Goal: Task Accomplishment & Management: Use online tool/utility

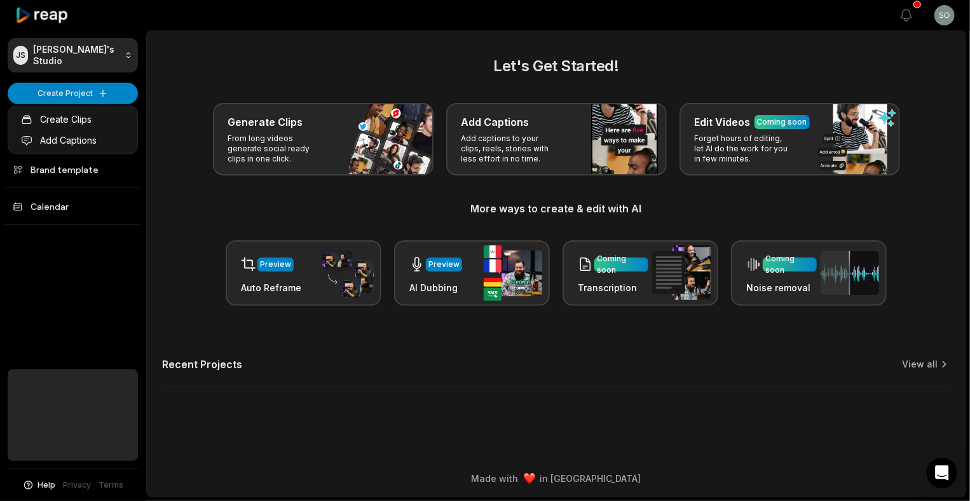
click at [71, 98] on html "JS Juuga's Studio Create Project Home Projects Brand template Calendar Help Pri…" at bounding box center [485, 250] width 970 height 501
click at [81, 126] on link "Create Clips" at bounding box center [73, 119] width 124 height 21
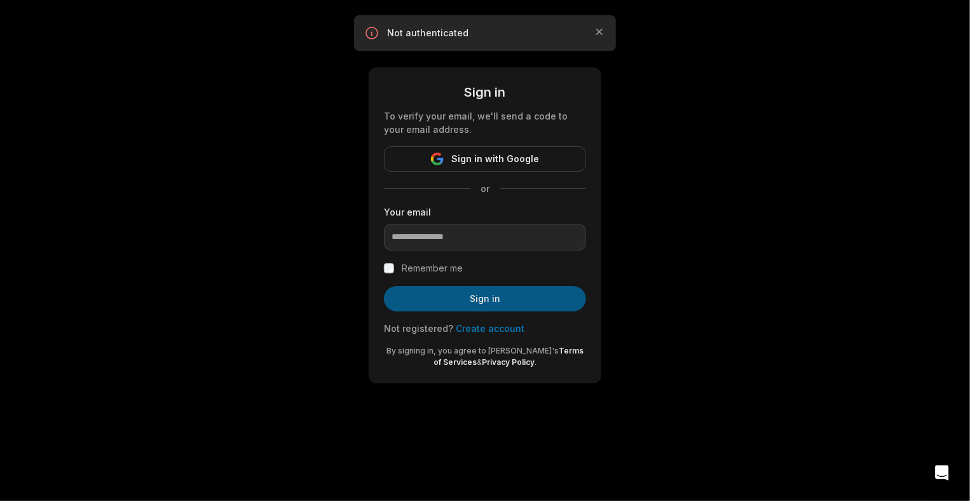
click at [501, 301] on button "Sign in" at bounding box center [485, 298] width 202 height 25
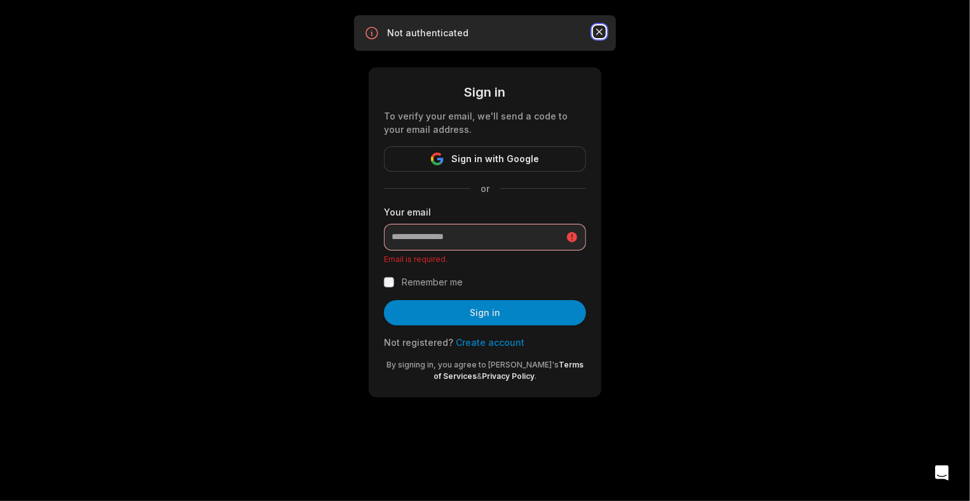
click at [603, 30] on icon "button" at bounding box center [599, 31] width 13 height 13
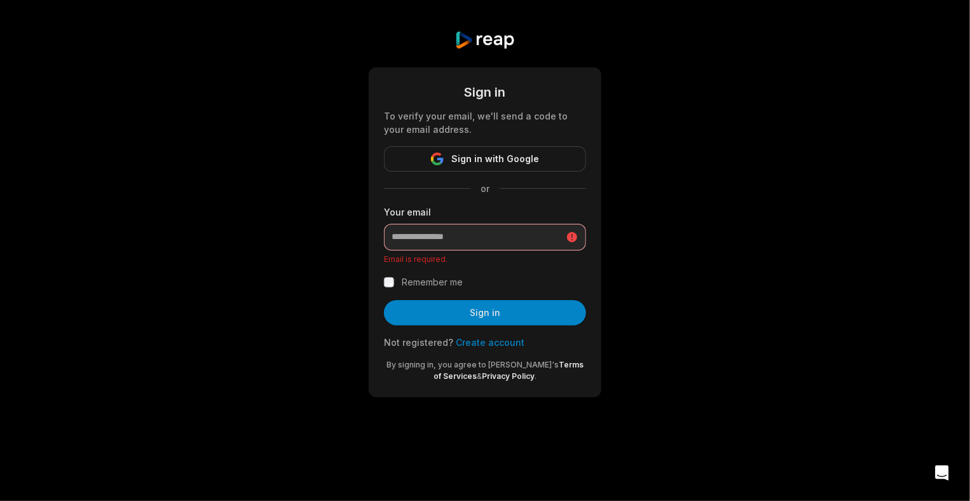
click at [719, 120] on div "Sign in To verify your email, we'll send a code to your email address. Sign in …" at bounding box center [485, 214] width 970 height 428
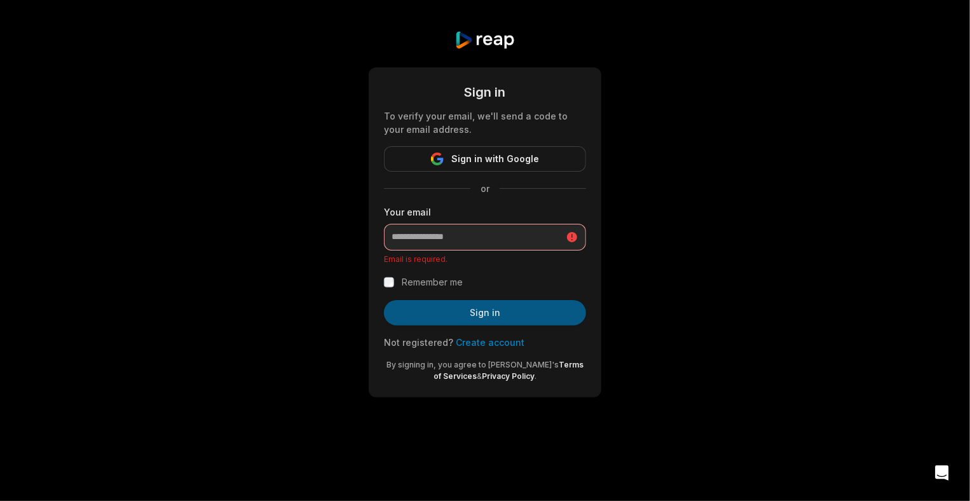
click at [488, 308] on button "Sign in" at bounding box center [485, 312] width 202 height 25
click at [460, 310] on button "Sign in" at bounding box center [485, 312] width 202 height 25
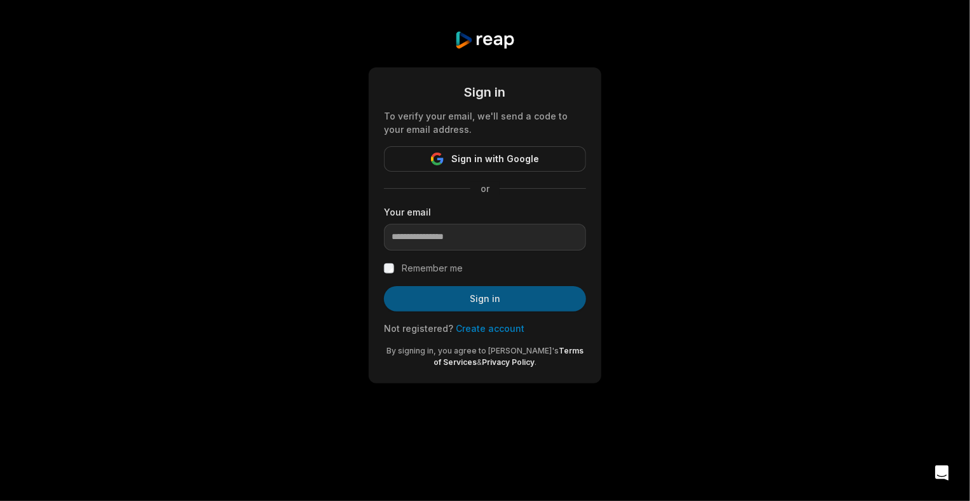
click at [488, 299] on button "Sign in" at bounding box center [485, 298] width 202 height 25
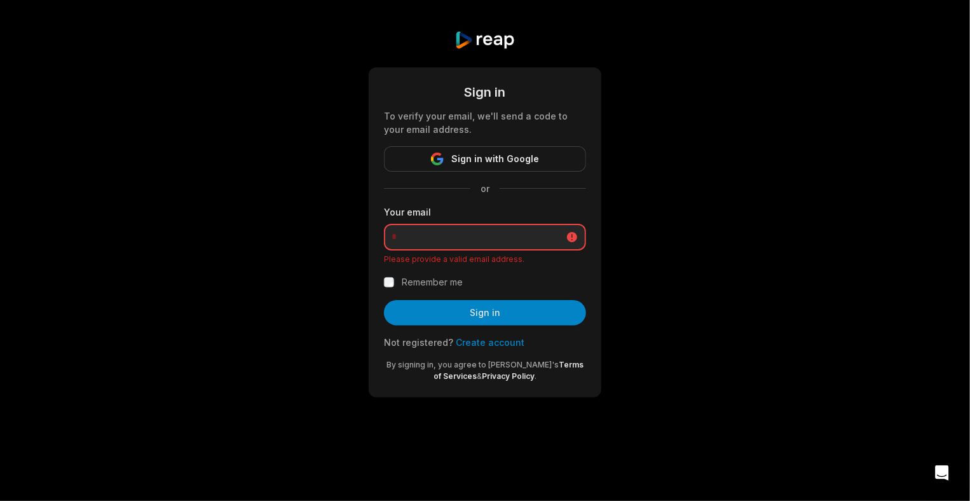
type input "**********"
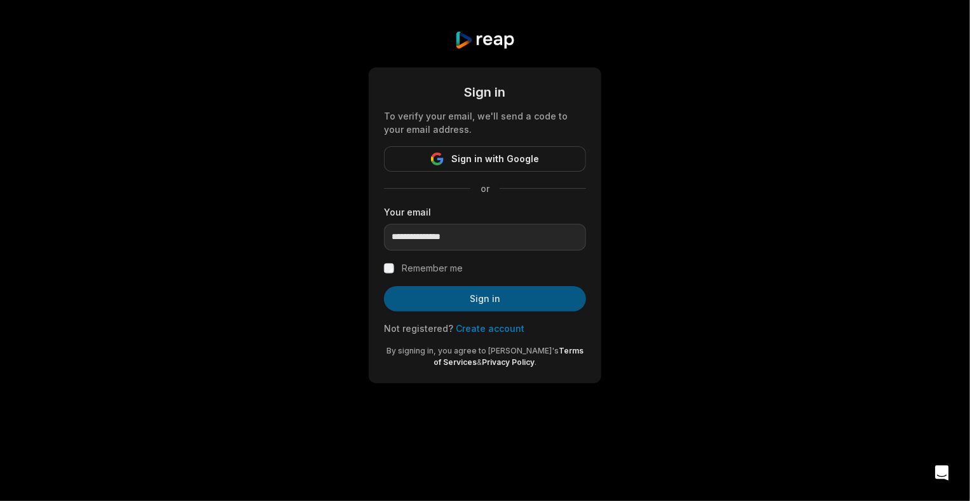
click at [506, 303] on button "Sign in" at bounding box center [485, 298] width 202 height 25
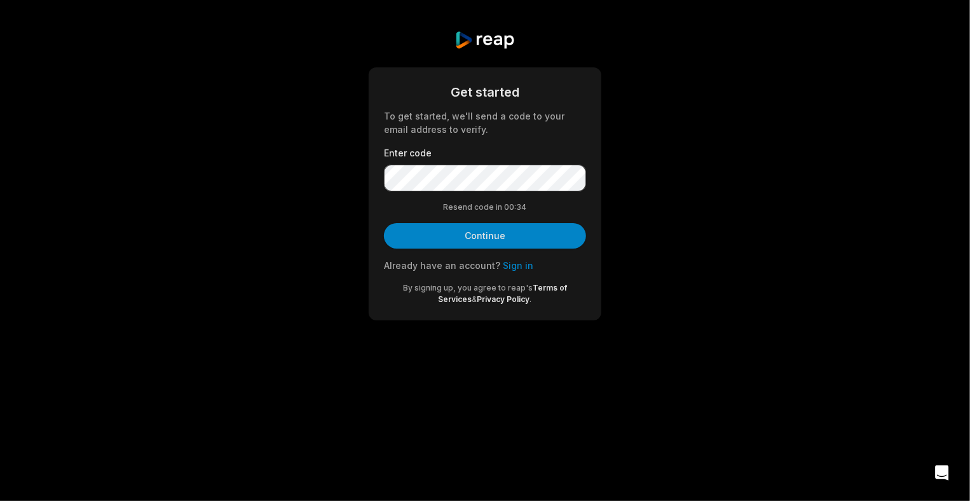
click at [318, 58] on div "Get started To get started, we'll send a code to your email address to verify. …" at bounding box center [485, 175] width 970 height 351
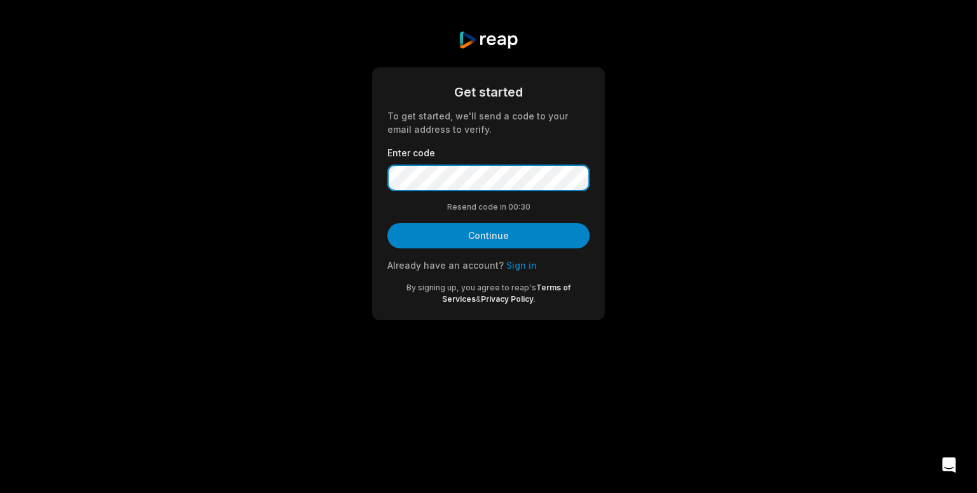
click at [387, 223] on button "Continue" at bounding box center [488, 235] width 202 height 25
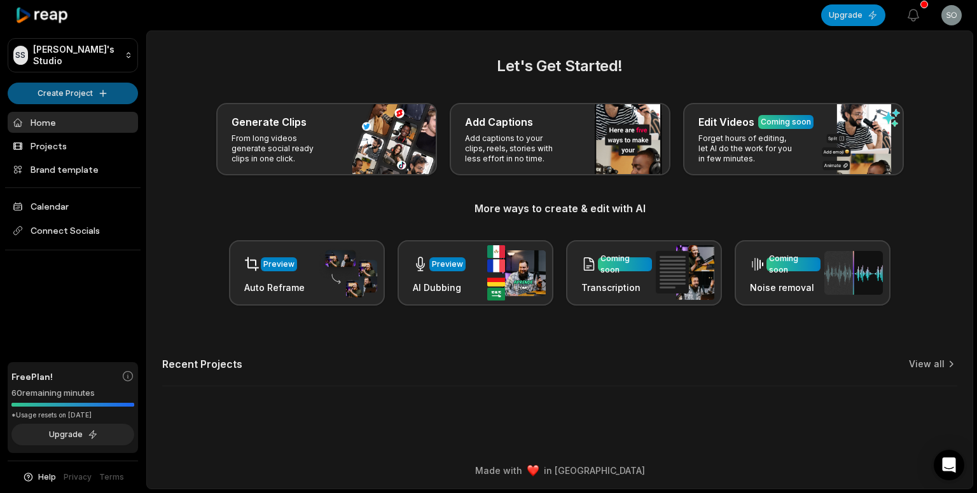
click at [104, 96] on html "SS Sofia's Studio Create Project Home Projects Brand template Calendar Connect …" at bounding box center [488, 246] width 977 height 493
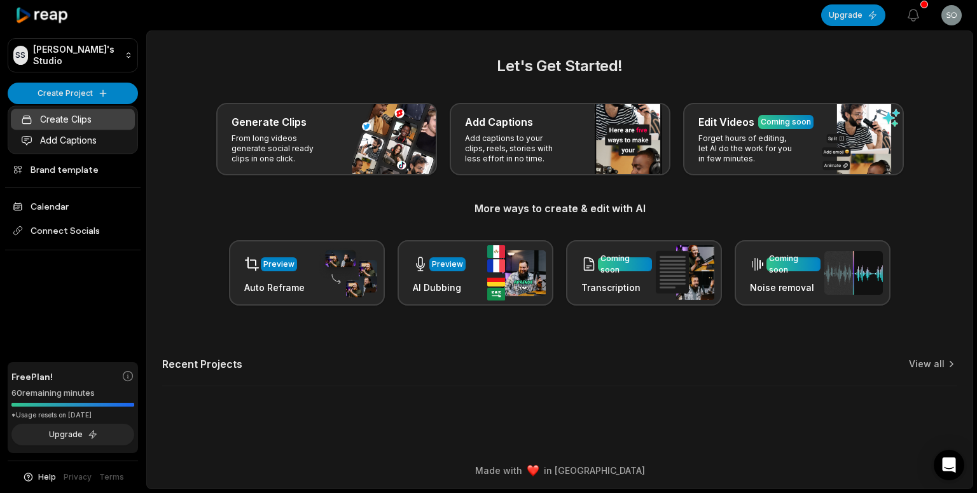
click at [97, 116] on link "Create Clips" at bounding box center [73, 119] width 124 height 21
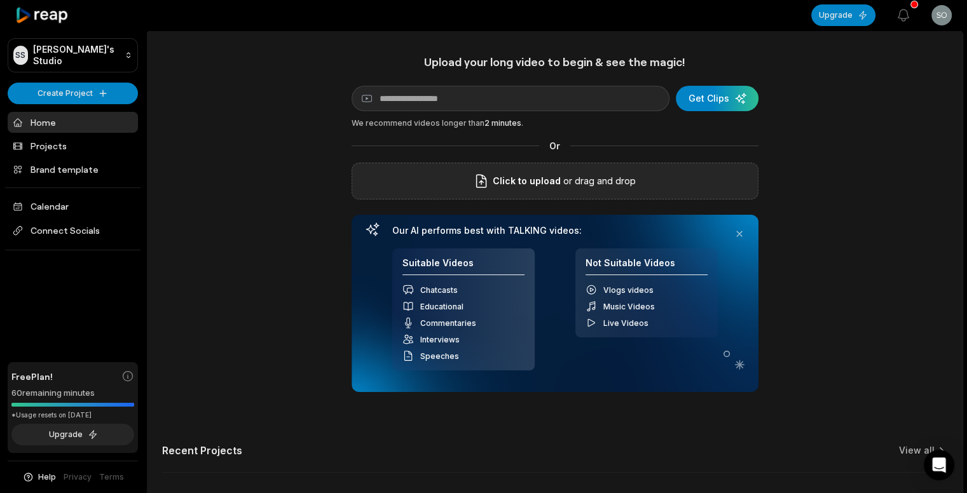
click at [524, 181] on span "Click to upload" at bounding box center [527, 181] width 68 height 15
click at [0, 0] on input "Click to upload" at bounding box center [0, 0] width 0 height 0
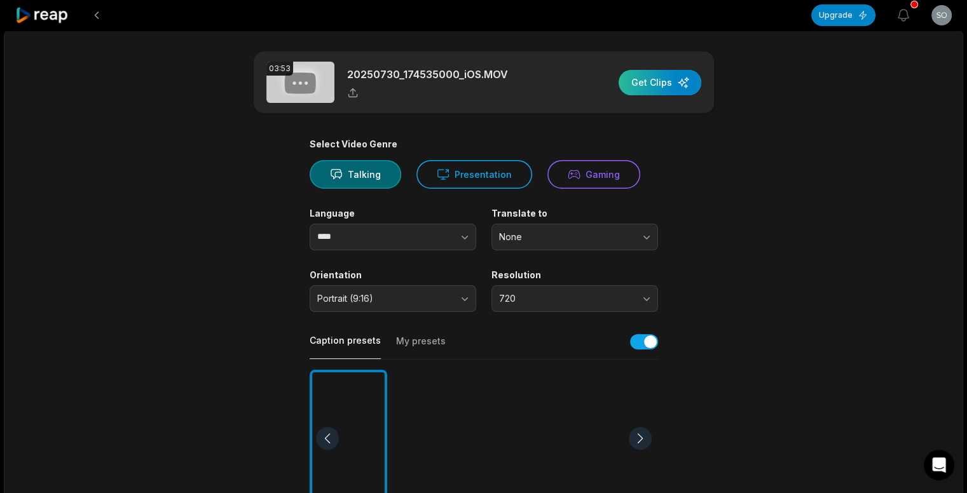
click at [659, 78] on div "button" at bounding box center [660, 82] width 83 height 25
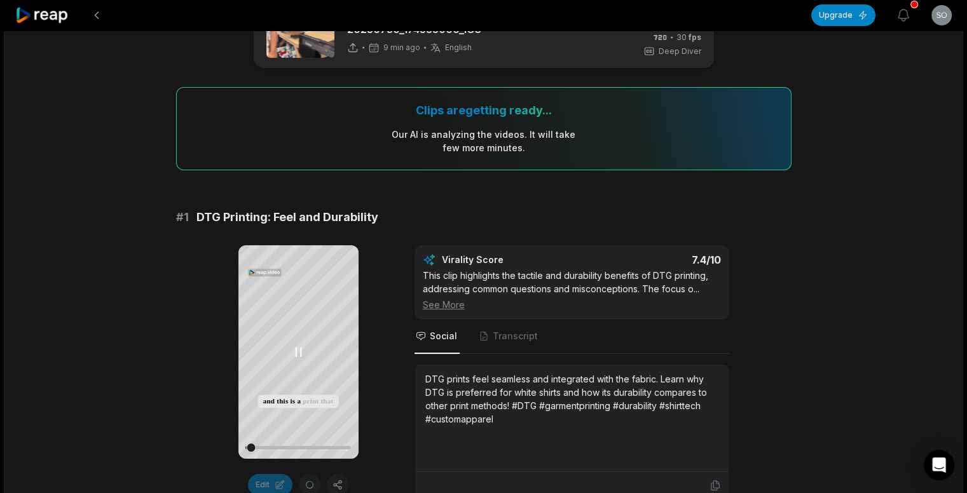
scroll to position [64, 0]
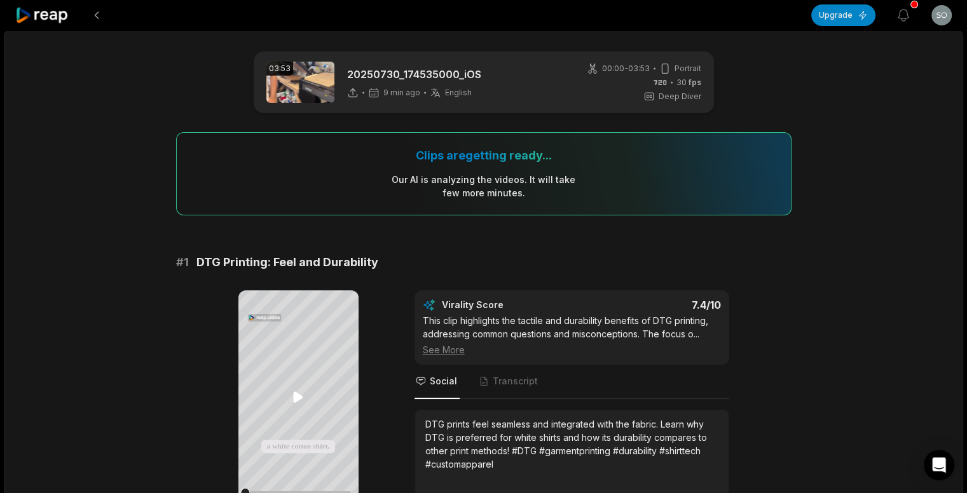
click at [301, 401] on icon at bounding box center [298, 397] width 15 height 15
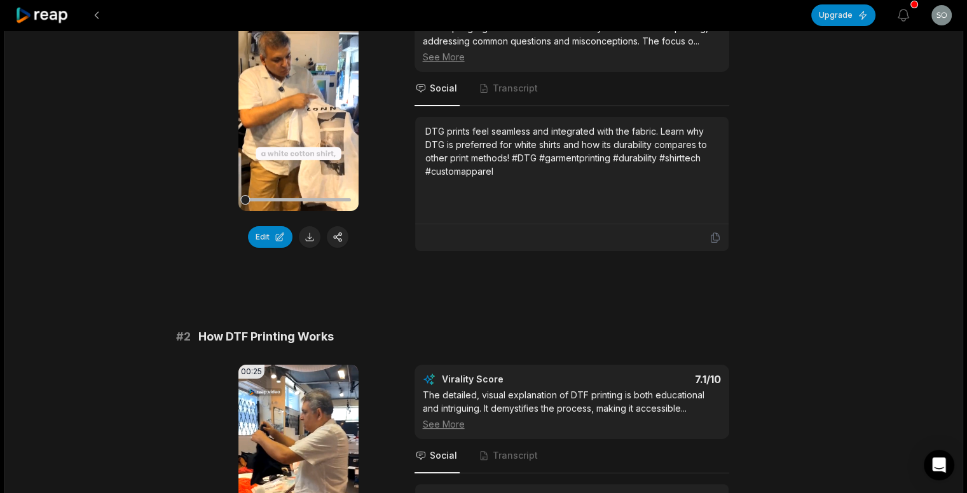
scroll to position [88, 0]
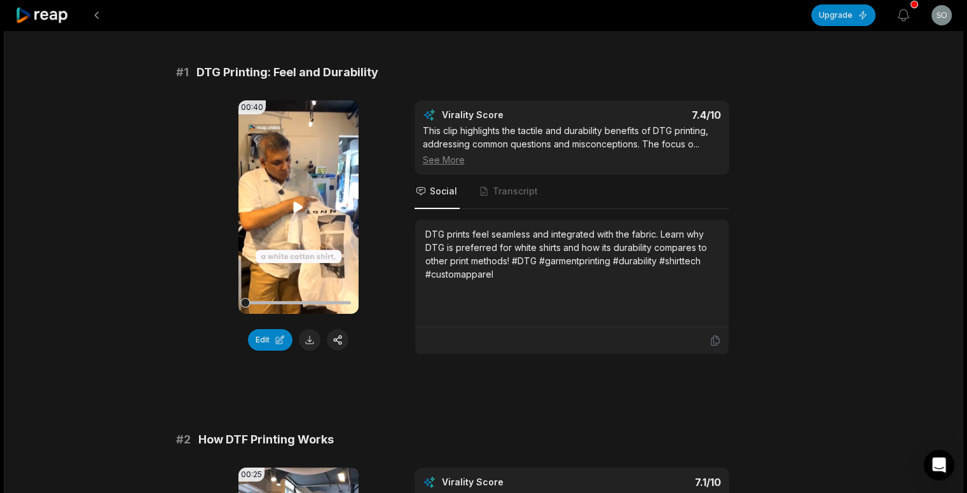
click at [294, 202] on icon at bounding box center [299, 207] width 10 height 11
click at [287, 146] on video "Your browser does not support mp4 format." at bounding box center [298, 207] width 120 height 214
click at [275, 344] on button "Edit" at bounding box center [270, 340] width 45 height 22
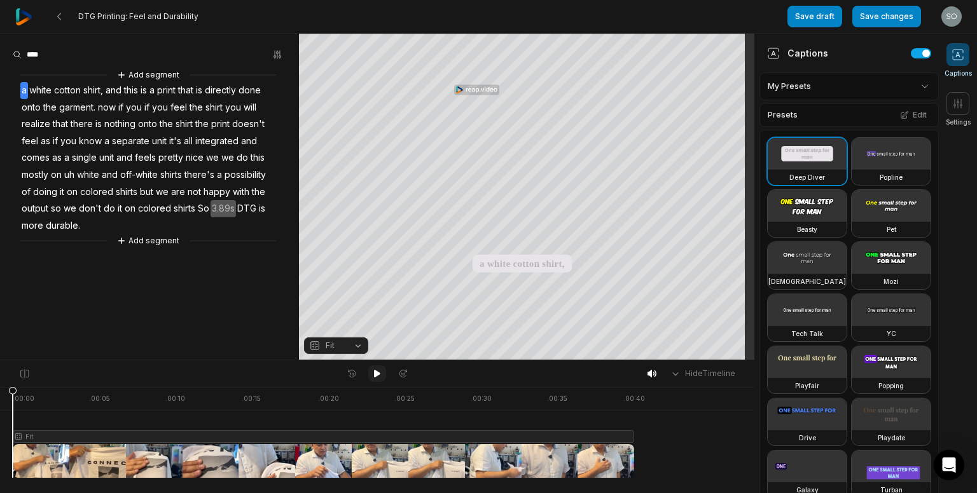
click at [378, 377] on icon at bounding box center [377, 374] width 10 height 10
click at [375, 373] on icon at bounding box center [377, 374] width 10 height 10
click at [370, 371] on button at bounding box center [377, 374] width 18 height 17
click at [368, 369] on div at bounding box center [377, 374] width 70 height 17
click at [373, 370] on icon at bounding box center [377, 374] width 10 height 10
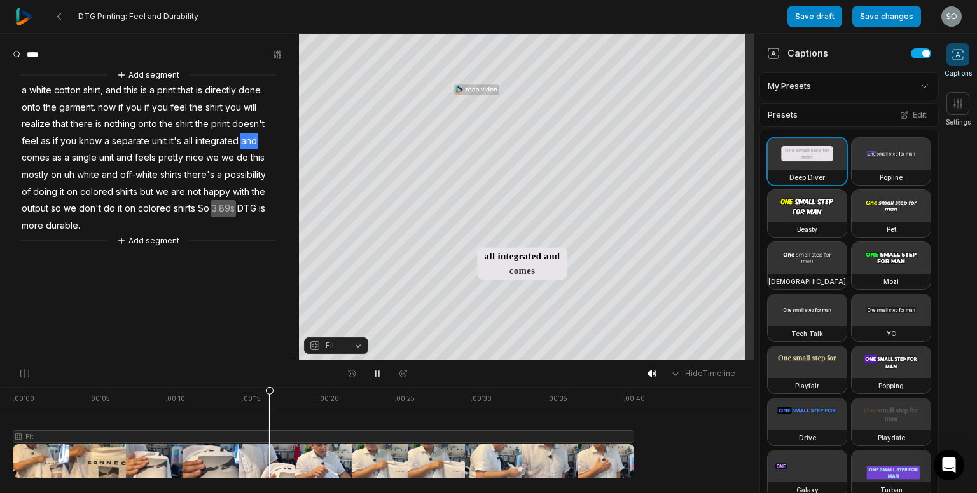
click at [944, 18] on html "DTG Printing: Feel and Durability Save draft Save changes Open user menu Captio…" at bounding box center [488, 246] width 977 height 493
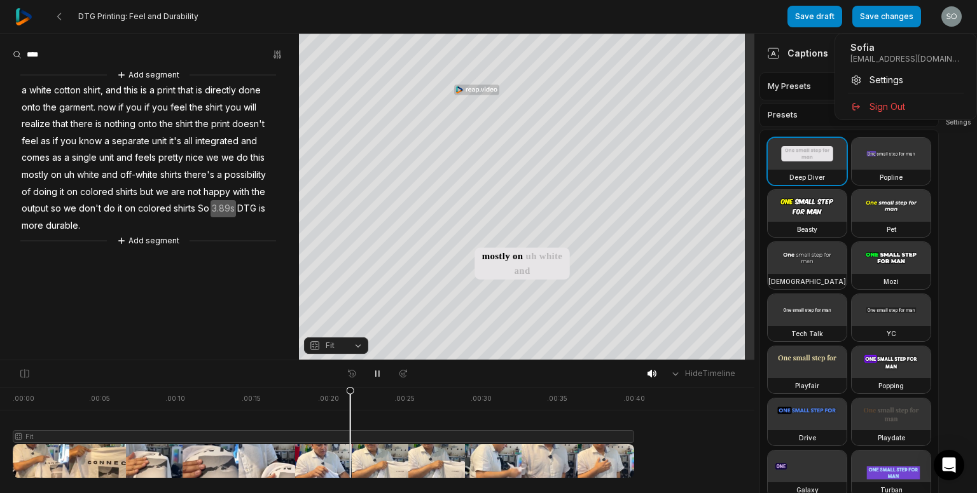
click at [22, 17] on html "DTG Printing: Feel and Durability Save draft Save changes Open user menu Captio…" at bounding box center [488, 246] width 977 height 493
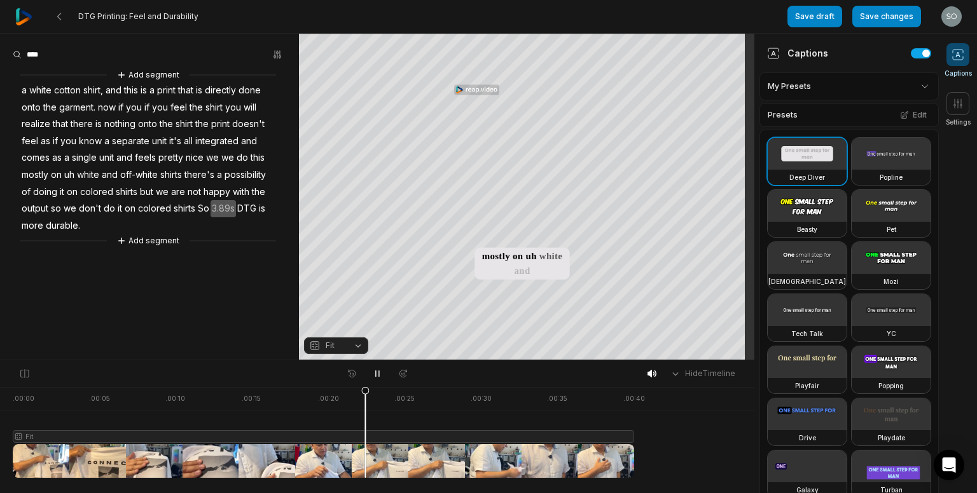
click at [22, 16] on img at bounding box center [23, 16] width 17 height 17
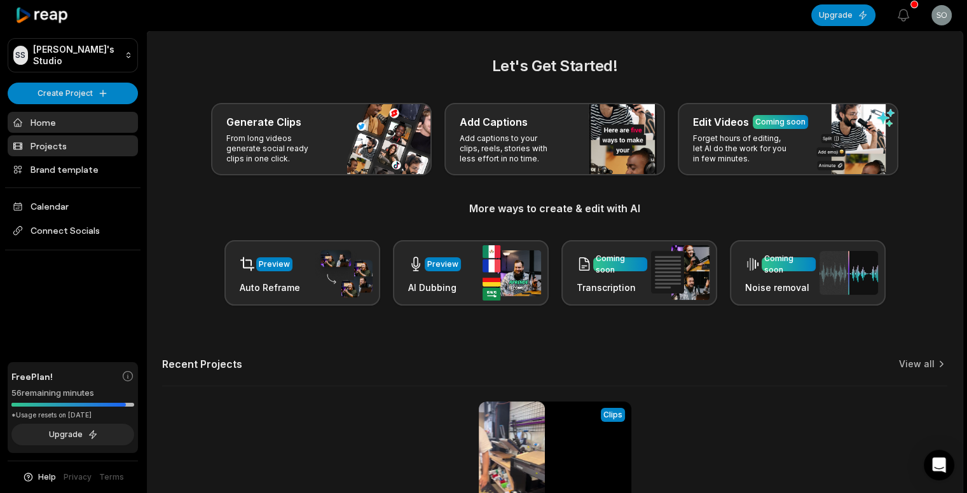
click at [64, 143] on link "Projects" at bounding box center [73, 145] width 130 height 21
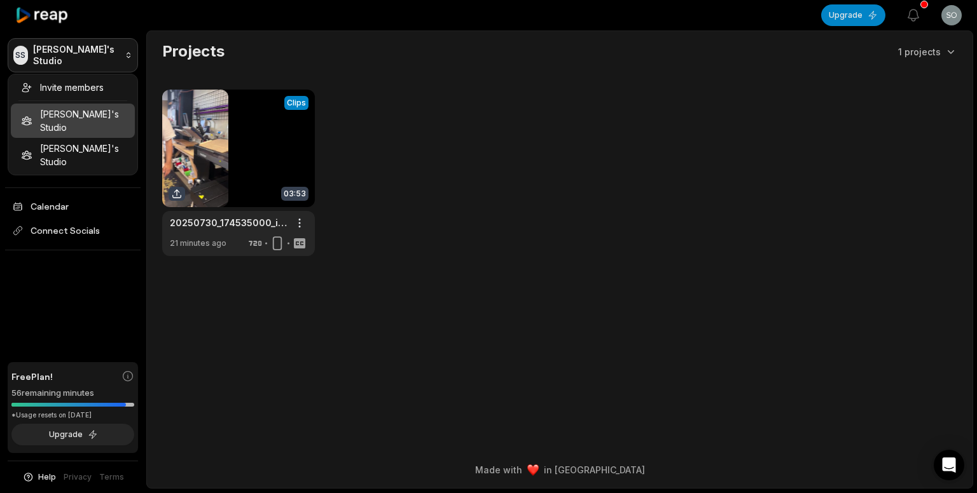
click at [102, 64] on html "SS Sofia's Studio Create Project Home Projects Brand template Calendar Connect …" at bounding box center [488, 246] width 977 height 493
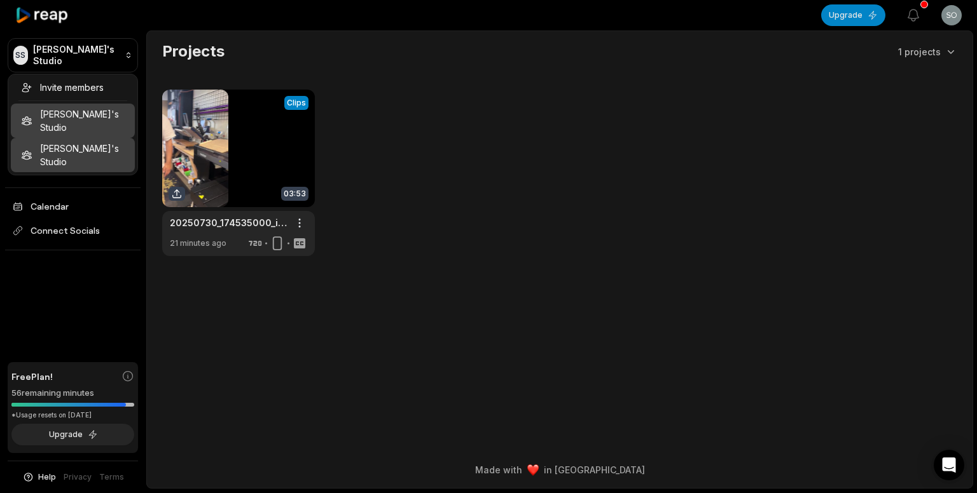
click at [112, 139] on div "Juuga's Studio" at bounding box center [73, 155] width 124 height 34
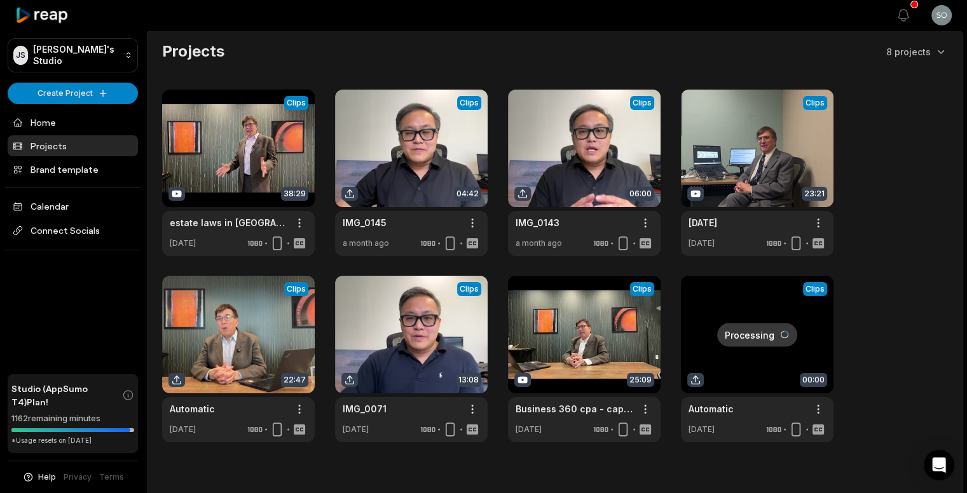
drag, startPoint x: 53, startPoint y: 72, endPoint x: 60, endPoint y: 59, distance: 14.5
click at [54, 70] on div "JS Juuga's Studio Create Project Home Projects Brand template Calendar Connect …" at bounding box center [73, 246] width 146 height 493
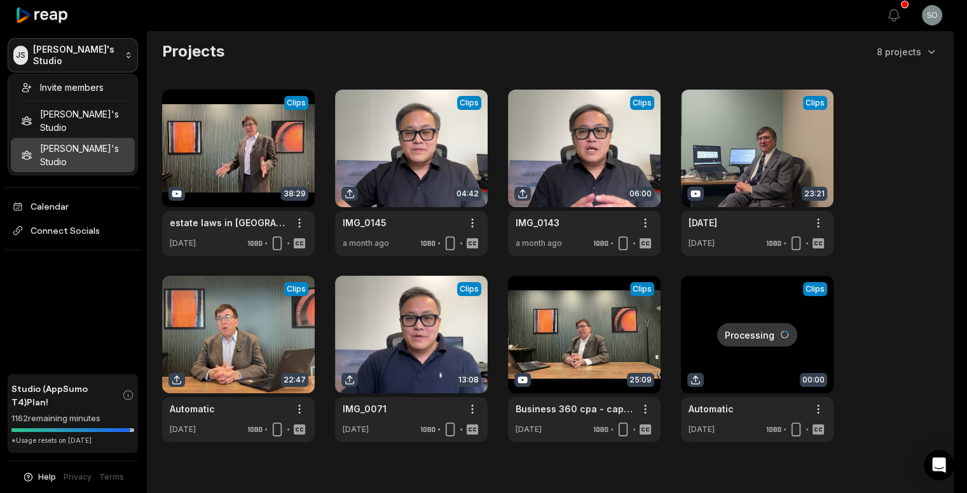
click at [60, 59] on html "JS Juuga's Studio Create Project Home Projects Brand template Calendar Connect …" at bounding box center [483, 246] width 967 height 493
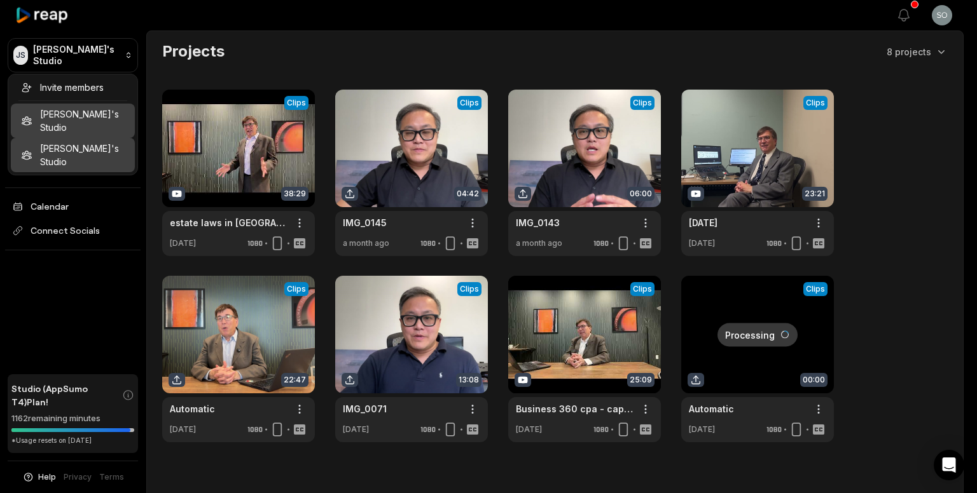
click at [79, 114] on div "Sofia's Studio" at bounding box center [73, 121] width 124 height 34
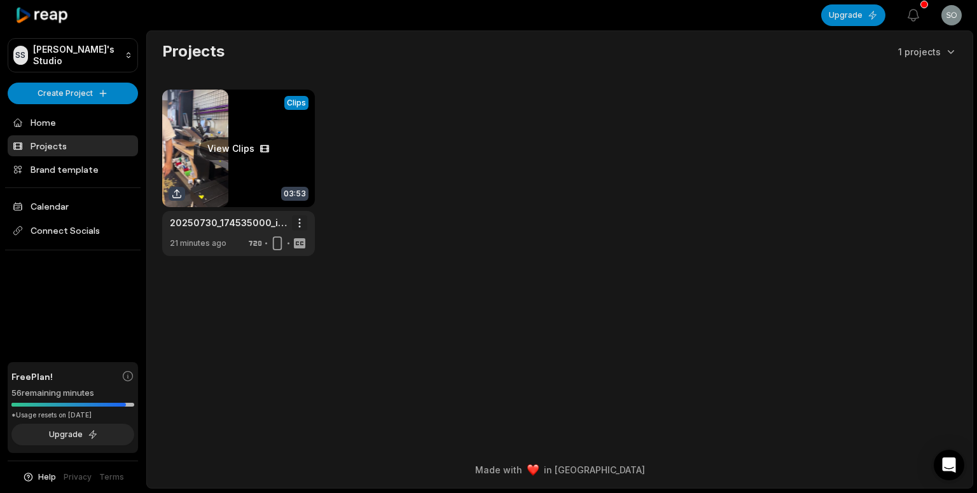
click at [302, 219] on html "SS Sofia's Studio Create Project Home Projects Brand template Calendar Connect …" at bounding box center [488, 246] width 977 height 493
drag, startPoint x: 263, startPoint y: 168, endPoint x: 551, endPoint y: 223, distance: 293.3
click at [551, 223] on div "View Clips Clips 03:53 20250730_174535000_iOS Open options 21 minutes ago" at bounding box center [559, 173] width 795 height 167
click at [51, 142] on link "Projects" at bounding box center [73, 145] width 130 height 21
click at [297, 217] on html "SS [PERSON_NAME]'s Studio Create Project Home Projects Brand template Calendar …" at bounding box center [488, 246] width 977 height 493
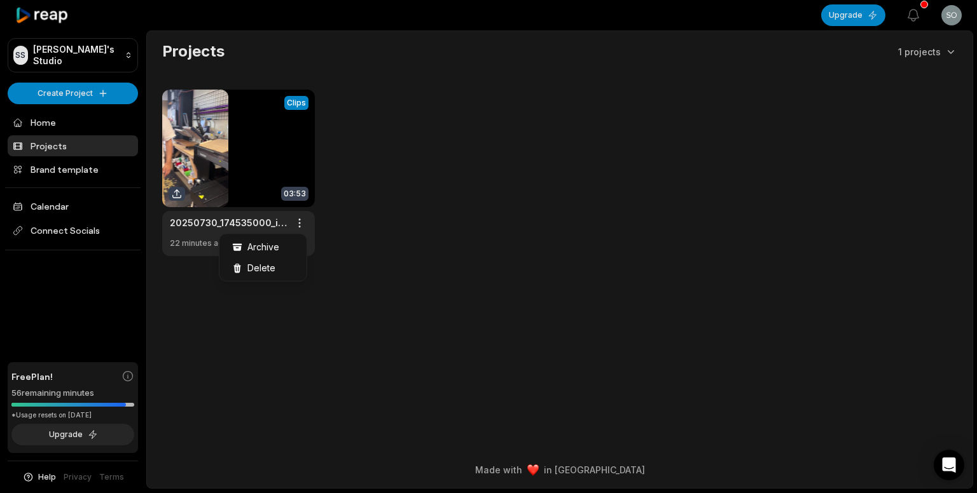
click at [949, 56] on html "SS Sofia's Studio Create Project Home Projects Brand template Calendar Connect …" at bounding box center [488, 246] width 977 height 493
click at [949, 53] on html "SS Sofia's Studio Create Project Home Projects Brand template Calendar Connect …" at bounding box center [488, 246] width 977 height 493
click at [78, 59] on html "SS Sofia's Studio Create Project Home Projects Brand template Calendar Connect …" at bounding box center [488, 246] width 977 height 493
click at [127, 54] on html "SS Sofia's Studio Create Project Home Projects Brand template Calendar Connect …" at bounding box center [488, 246] width 977 height 493
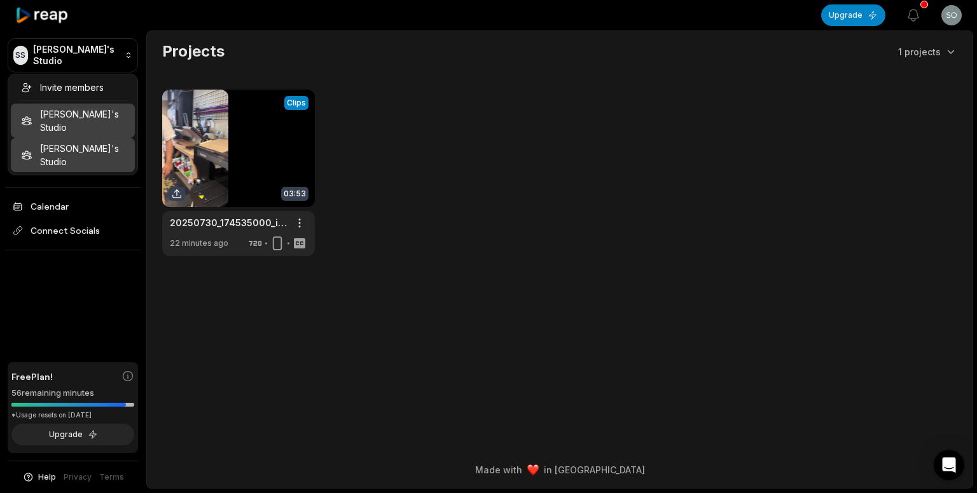
click at [97, 138] on div "[PERSON_NAME]'s Studio" at bounding box center [73, 155] width 124 height 34
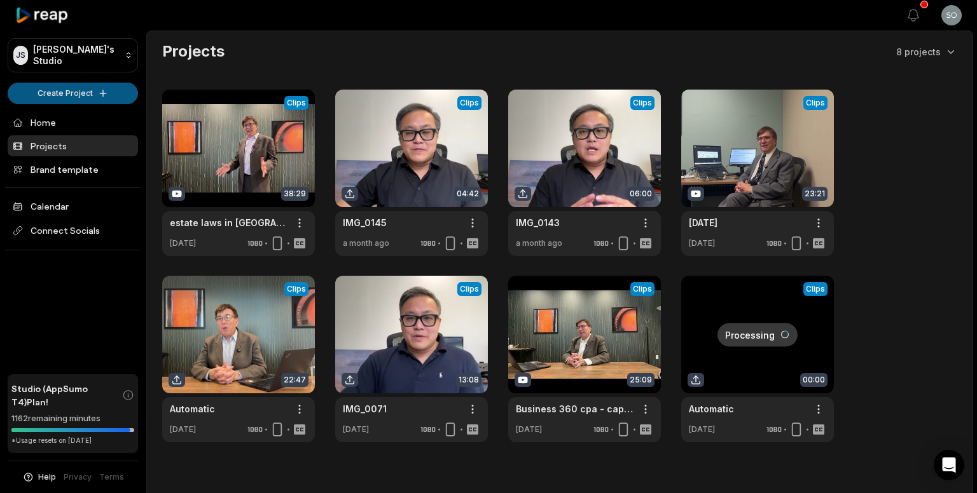
click at [86, 101] on html "JS Juuga's Studio Create Project Home Projects Brand template Calendar Connect …" at bounding box center [488, 246] width 977 height 493
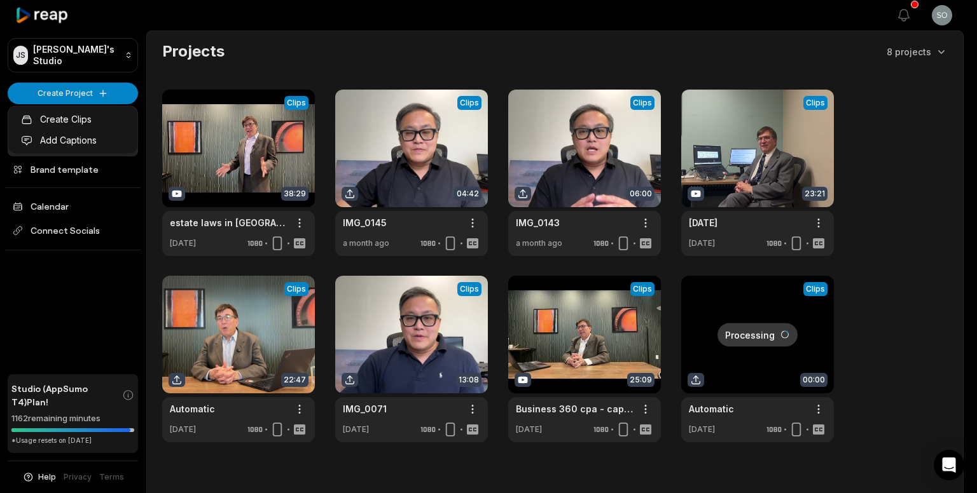
click at [168, 70] on html "JS Juuga's Studio Create Project Home Projects Brand template Calendar Connect …" at bounding box center [488, 246] width 977 height 493
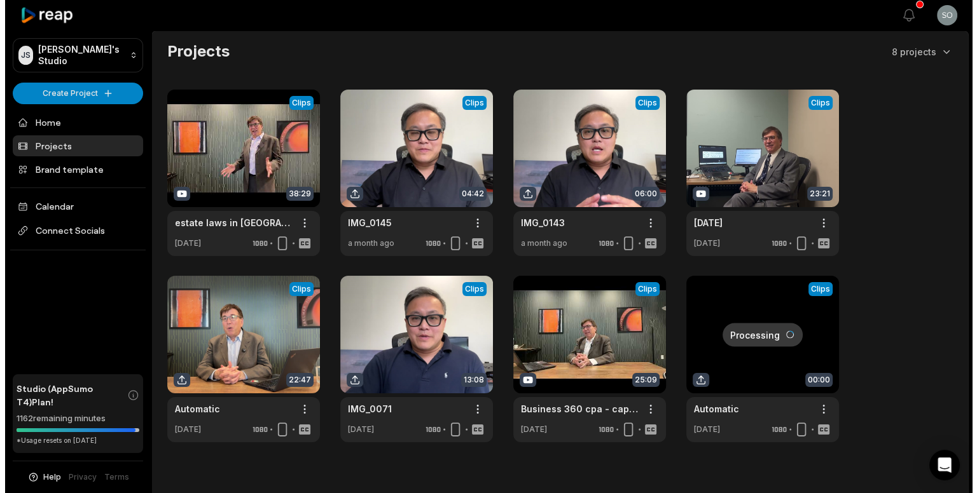
scroll to position [31, 0]
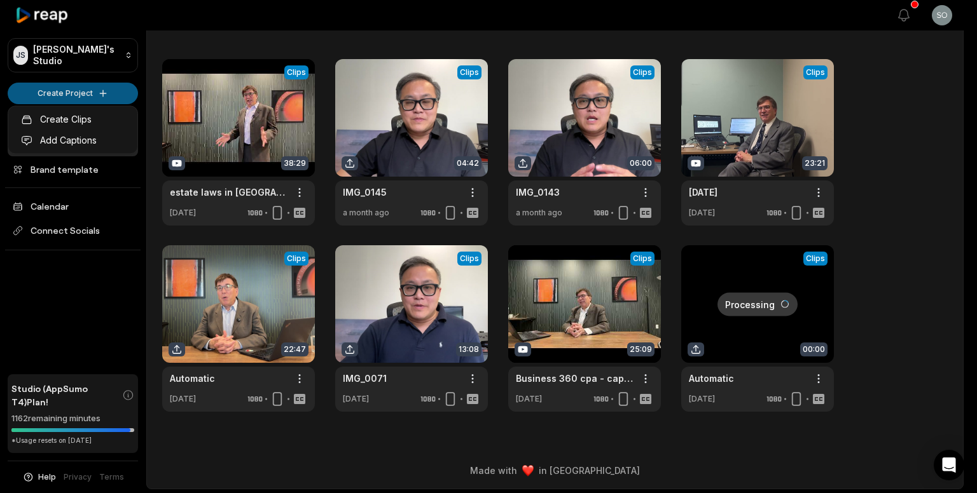
click at [89, 86] on html "JS Juuga's Studio Create Project Home Projects Brand template Calendar Connect …" at bounding box center [488, 215] width 977 height 493
click at [95, 125] on link "Create Clips" at bounding box center [73, 119] width 124 height 21
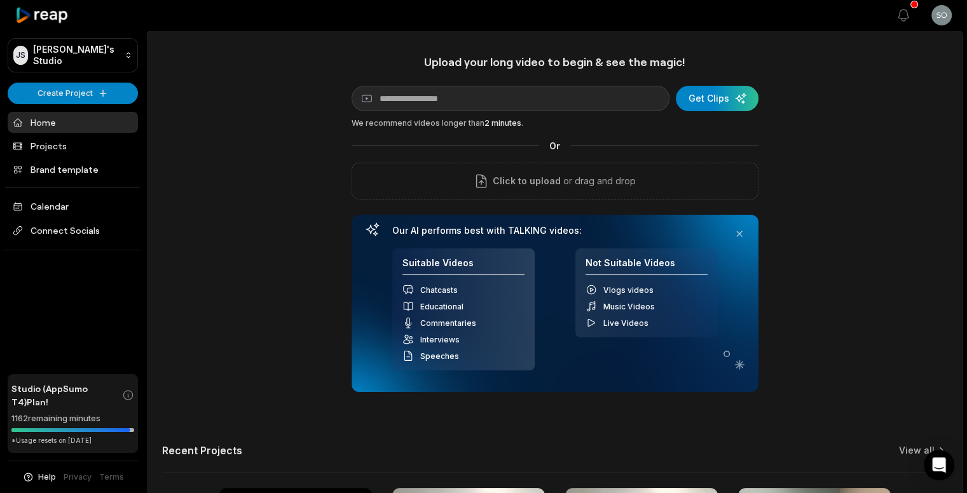
drag, startPoint x: 740, startPoint y: 95, endPoint x: 748, endPoint y: 118, distance: 24.1
click at [748, 118] on div "Upload your long video to begin & see the magic! YouTube link Get Clips We reco…" at bounding box center [555, 224] width 407 height 338
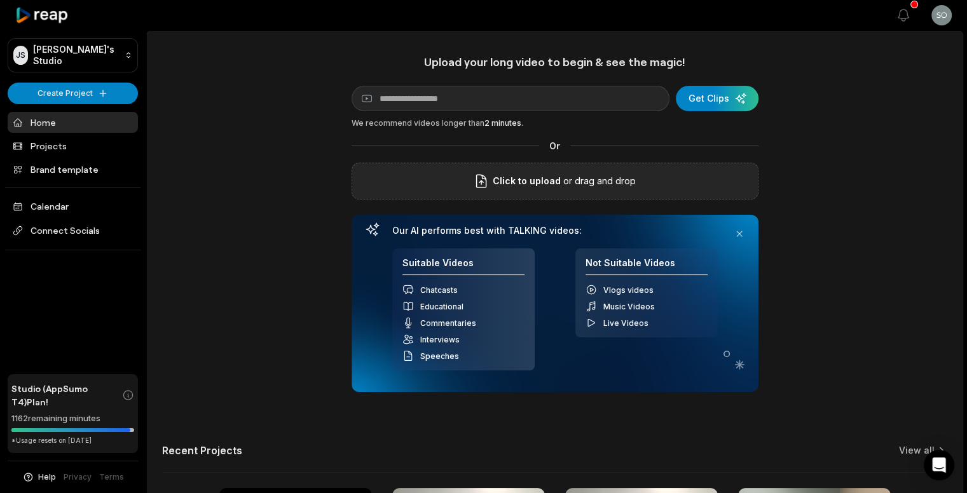
click at [710, 179] on div "Click to upload or drag and drop" at bounding box center [555, 181] width 407 height 37
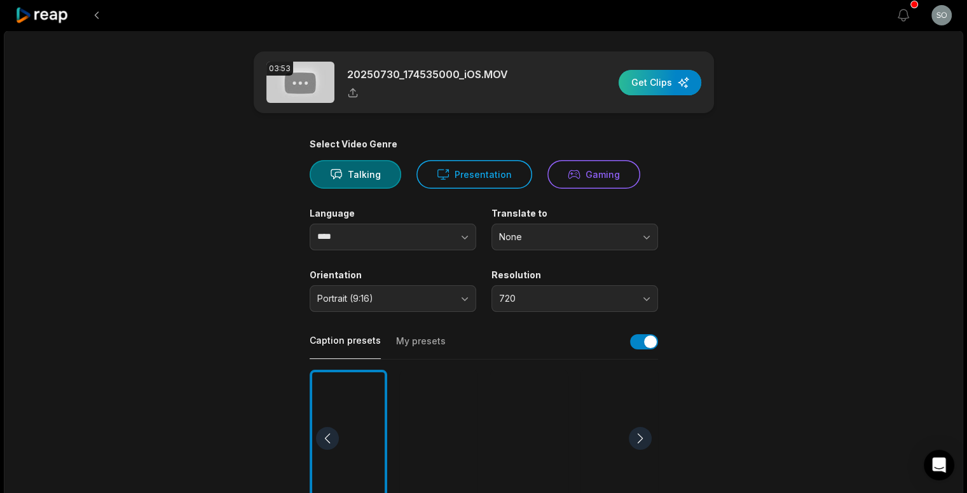
click at [664, 83] on div "button" at bounding box center [660, 82] width 83 height 25
click at [656, 90] on div "button" at bounding box center [660, 82] width 83 height 25
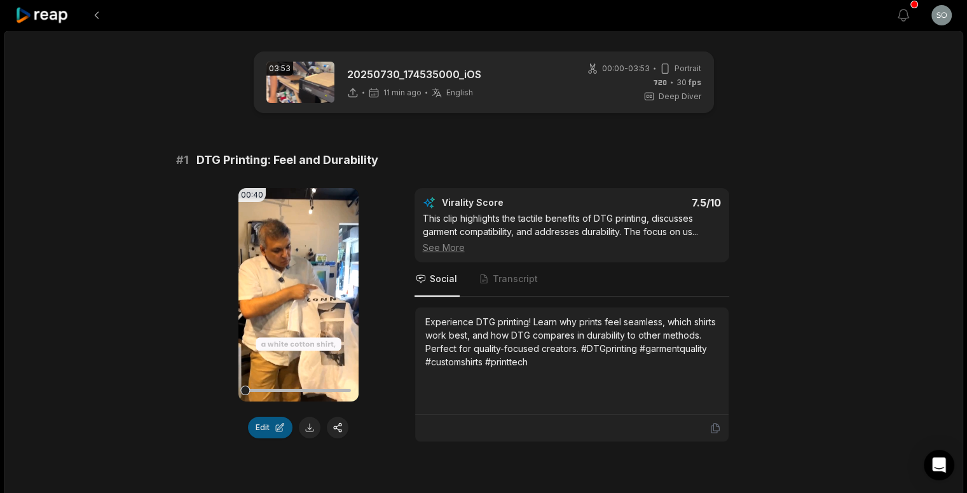
click at [274, 429] on button "Edit" at bounding box center [270, 428] width 45 height 22
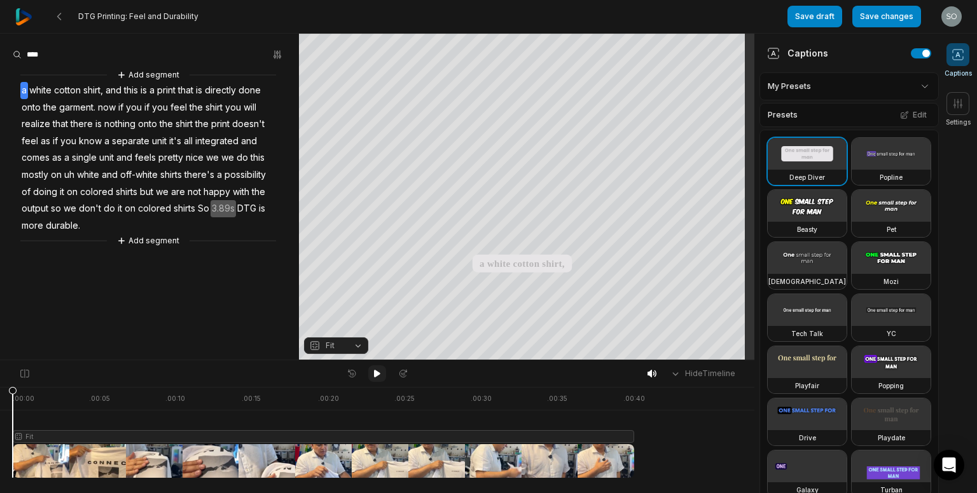
click at [372, 376] on icon at bounding box center [377, 374] width 10 height 10
click at [221, 211] on span "3.89s" at bounding box center [222, 208] width 25 height 17
click at [227, 191] on button "Remove gap" at bounding box center [224, 189] width 80 height 19
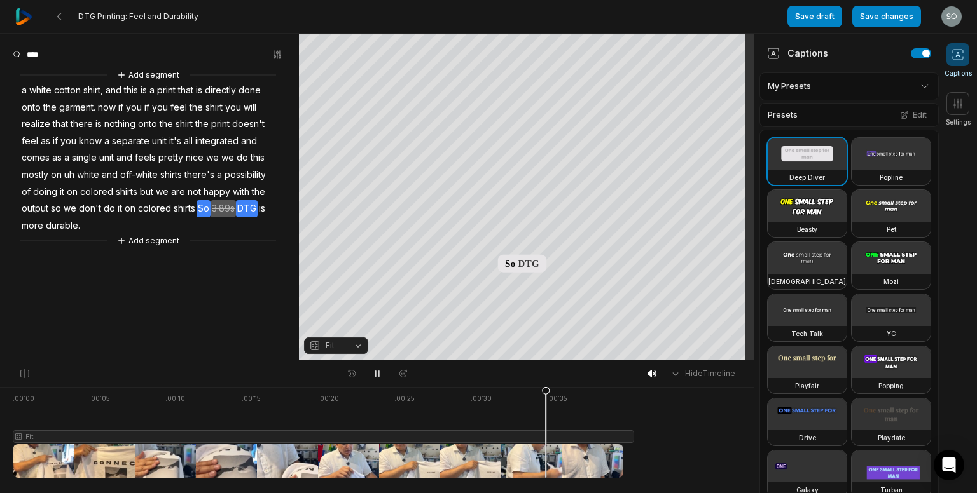
click at [205, 216] on span "So" at bounding box center [203, 208] width 14 height 17
drag, startPoint x: 203, startPoint y: 216, endPoint x: 219, endPoint y: 219, distance: 17.0
click at [219, 219] on div "Add segment a white cotton shirt, and this is a print that is directly done ont…" at bounding box center [149, 158] width 299 height 180
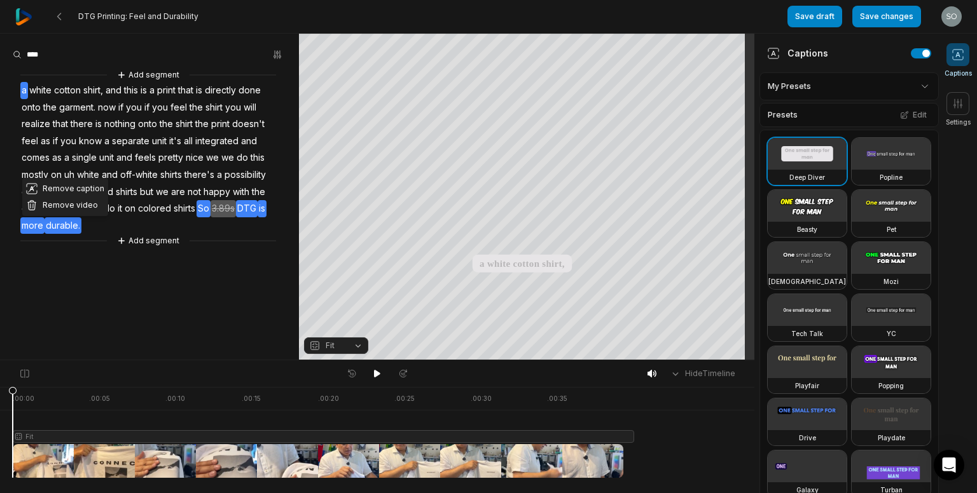
click at [191, 216] on span "shirts" at bounding box center [184, 208] width 24 height 17
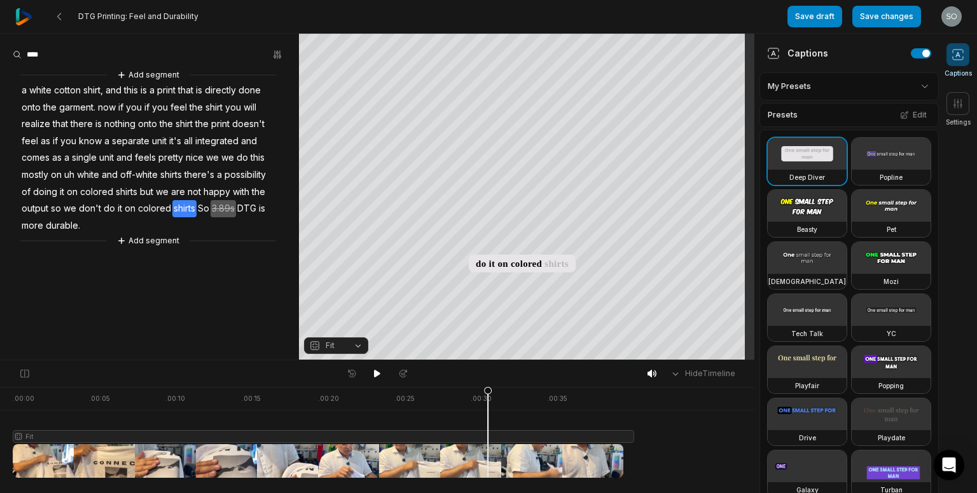
click at [197, 216] on span "So" at bounding box center [203, 208] width 14 height 17
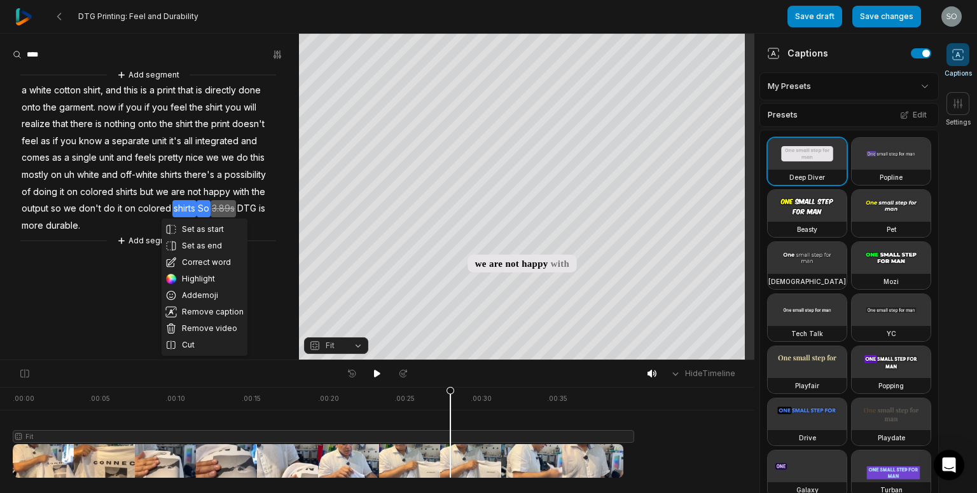
click at [450, 436] on div at bounding box center [294, 432] width 562 height 91
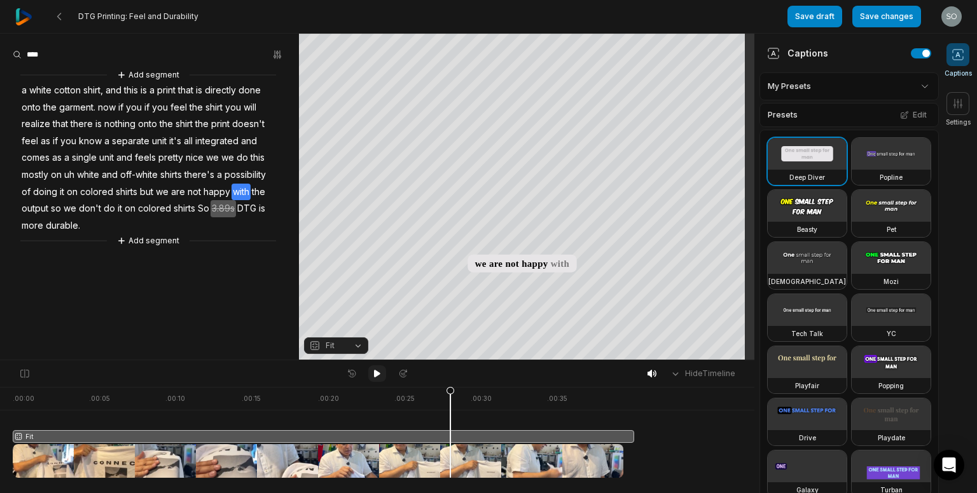
click at [376, 372] on icon at bounding box center [377, 374] width 6 height 8
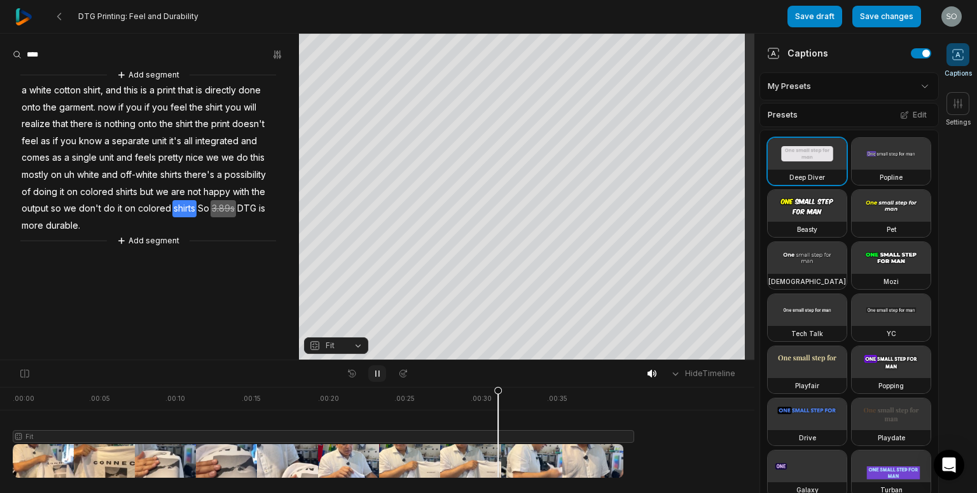
click at [376, 372] on icon at bounding box center [377, 374] width 3 height 6
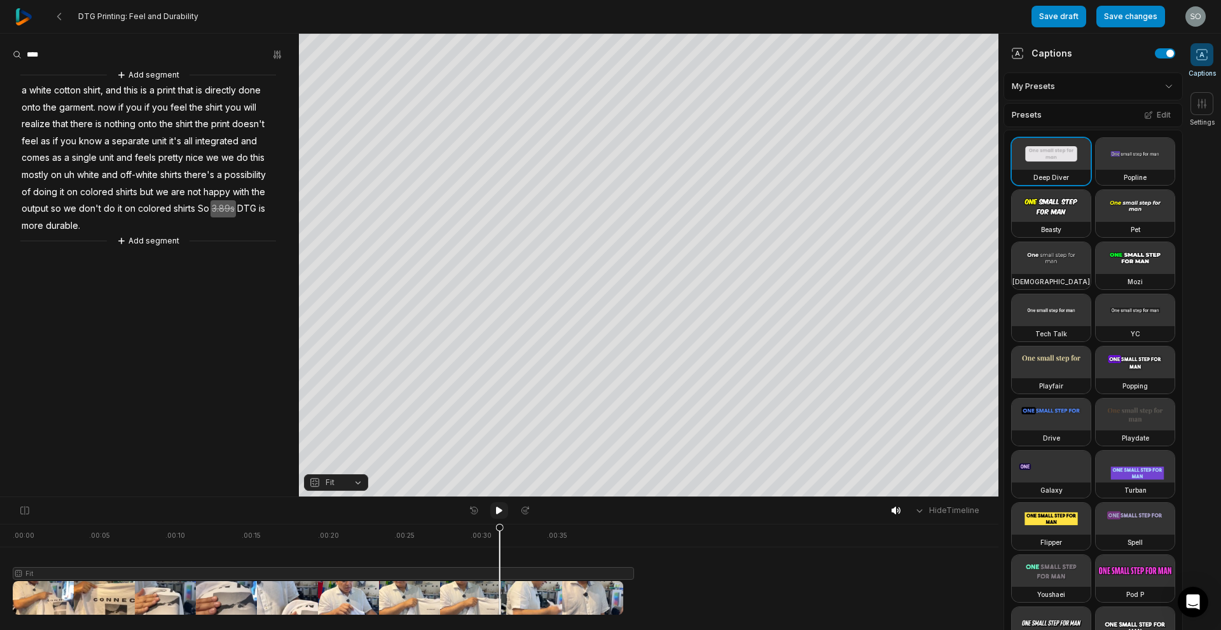
click at [502, 510] on icon at bounding box center [499, 511] width 10 height 10
click at [503, 501] on div "Hide Timeline" at bounding box center [499, 510] width 998 height 27
click at [500, 510] on icon at bounding box center [499, 511] width 6 height 8
click at [523, 588] on div at bounding box center [294, 569] width 562 height 91
click at [478, 584] on div at bounding box center [294, 569] width 562 height 91
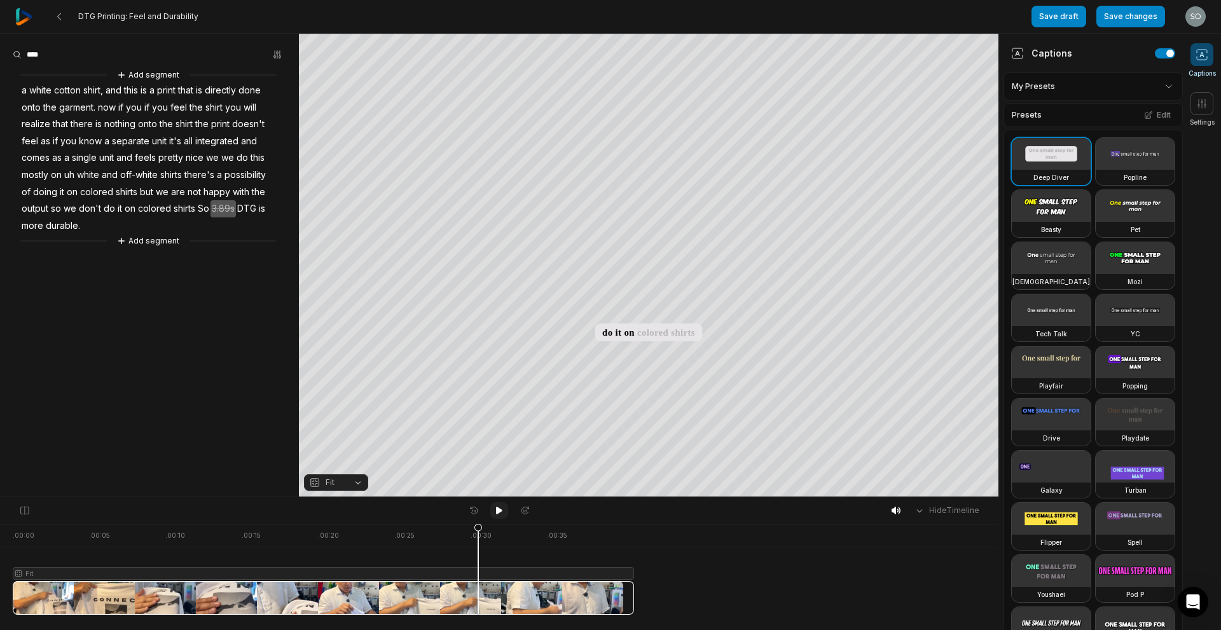
click at [495, 512] on icon at bounding box center [499, 511] width 10 height 10
click at [538, 595] on div at bounding box center [294, 569] width 562 height 91
click at [526, 596] on div at bounding box center [294, 569] width 562 height 91
click at [509, 596] on div at bounding box center [294, 569] width 562 height 91
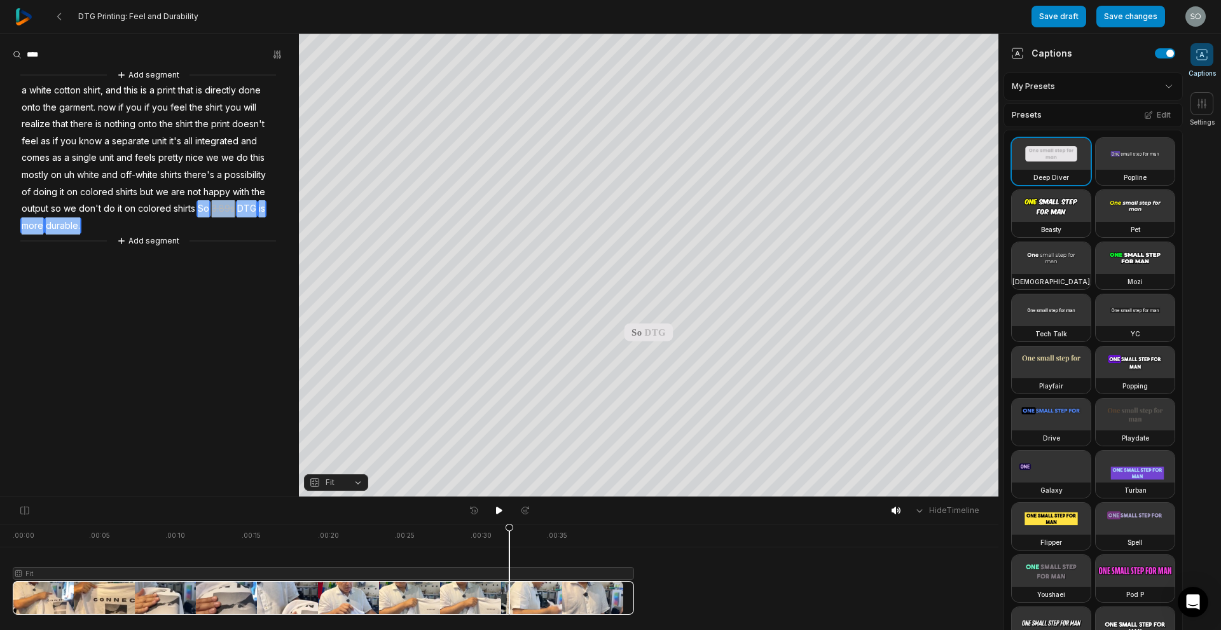
drag, startPoint x: 195, startPoint y: 217, endPoint x: 210, endPoint y: 223, distance: 15.9
click at [210, 223] on div "Add segment a white cotton shirt, and this is a print that is directly done ont…" at bounding box center [149, 158] width 299 height 180
click at [76, 204] on button "Remove video" at bounding box center [65, 205] width 86 height 17
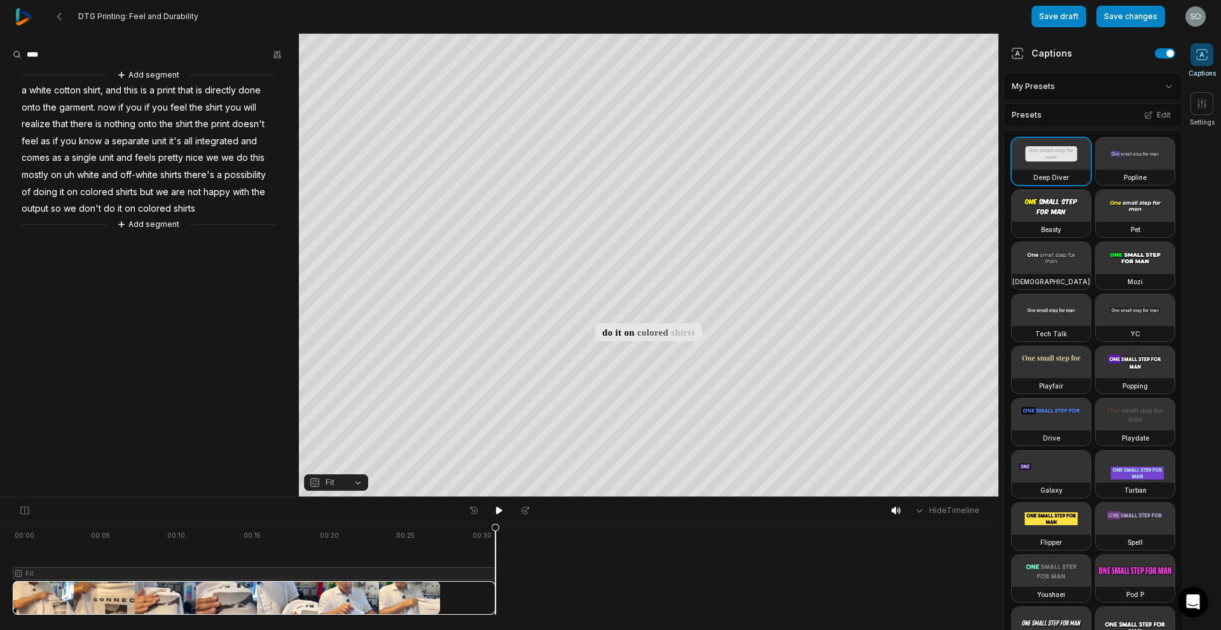
click at [276, 588] on div at bounding box center [254, 569] width 483 height 91
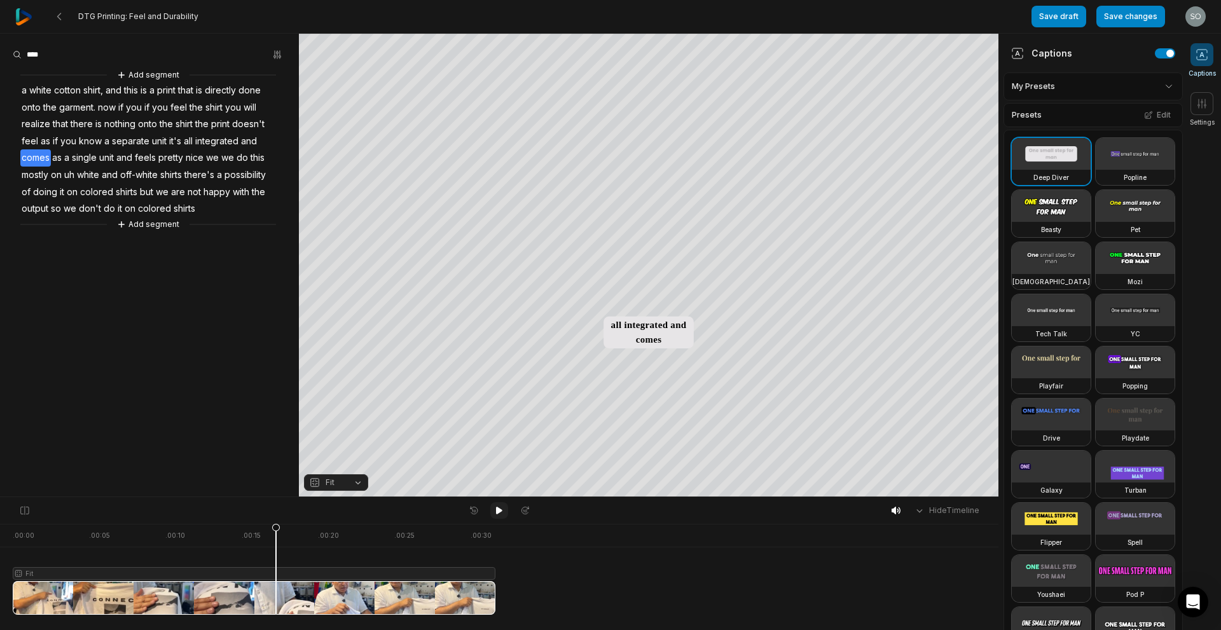
click at [504, 512] on icon at bounding box center [499, 511] width 10 height 10
click at [408, 566] on div at bounding box center [254, 569] width 483 height 91
click at [1118, 15] on button "Save changes" at bounding box center [1130, 17] width 69 height 22
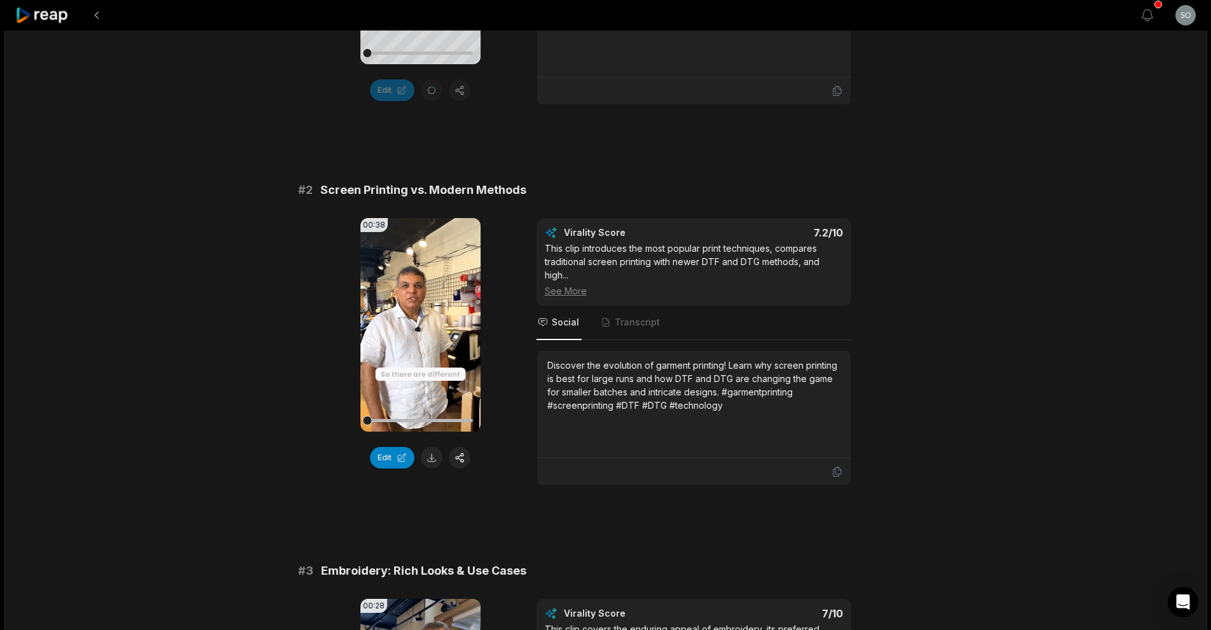
scroll to position [382, 0]
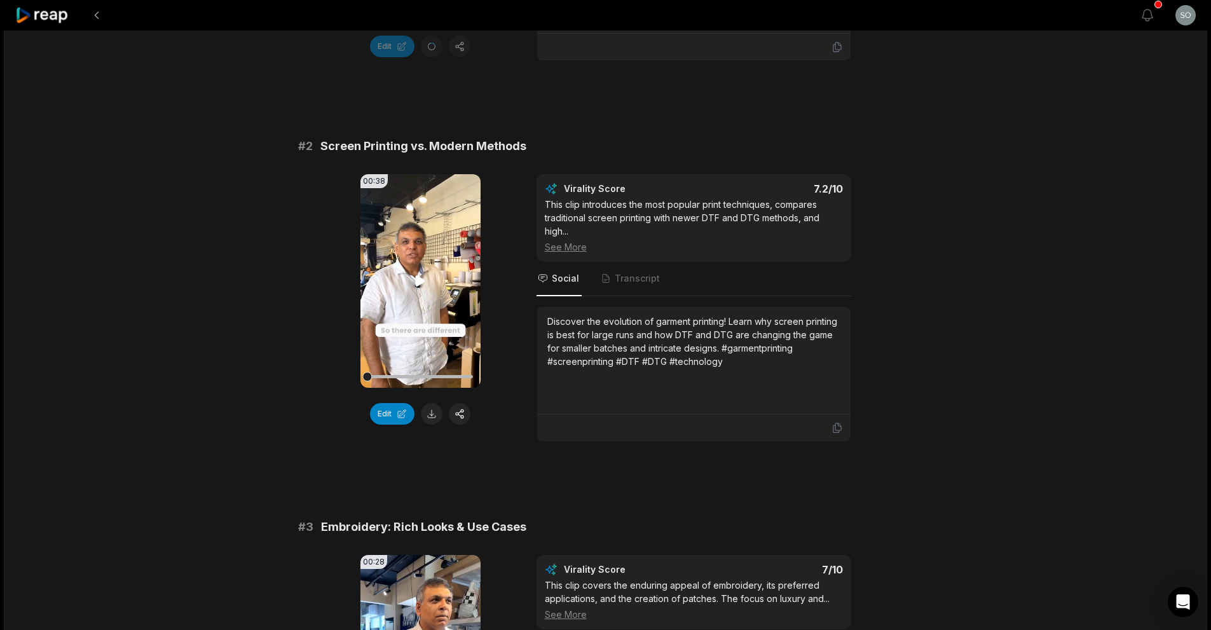
click at [420, 284] on icon at bounding box center [421, 280] width 10 height 11
click at [389, 411] on button "Edit" at bounding box center [392, 414] width 45 height 22
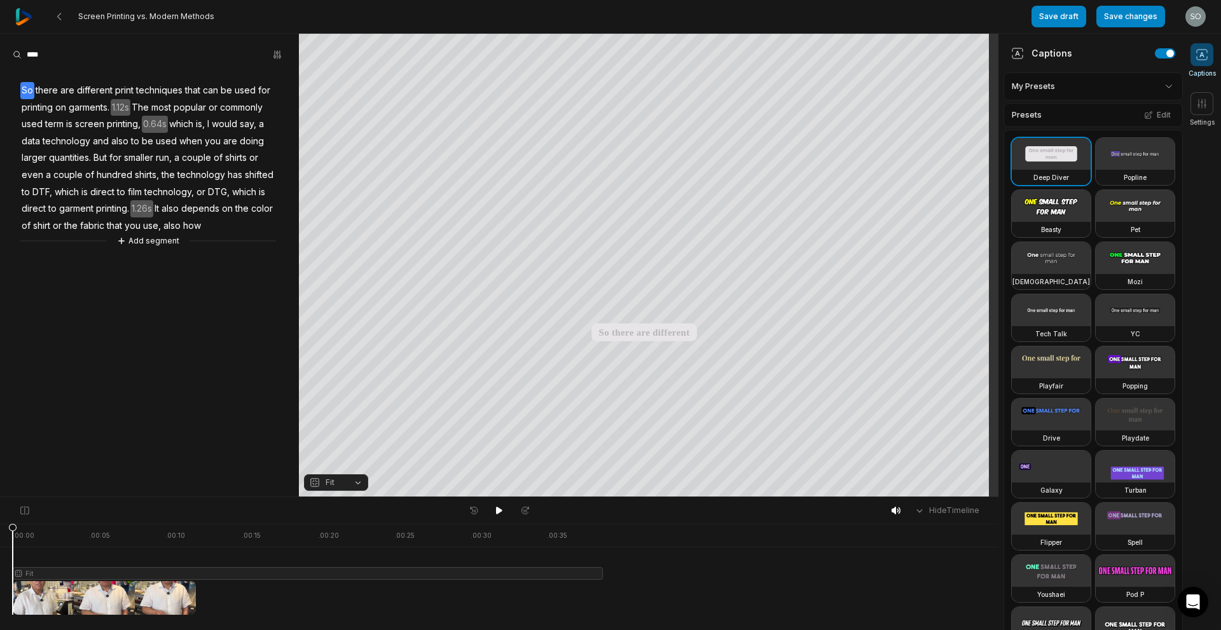
click at [25, 82] on span "So" at bounding box center [27, 90] width 14 height 17
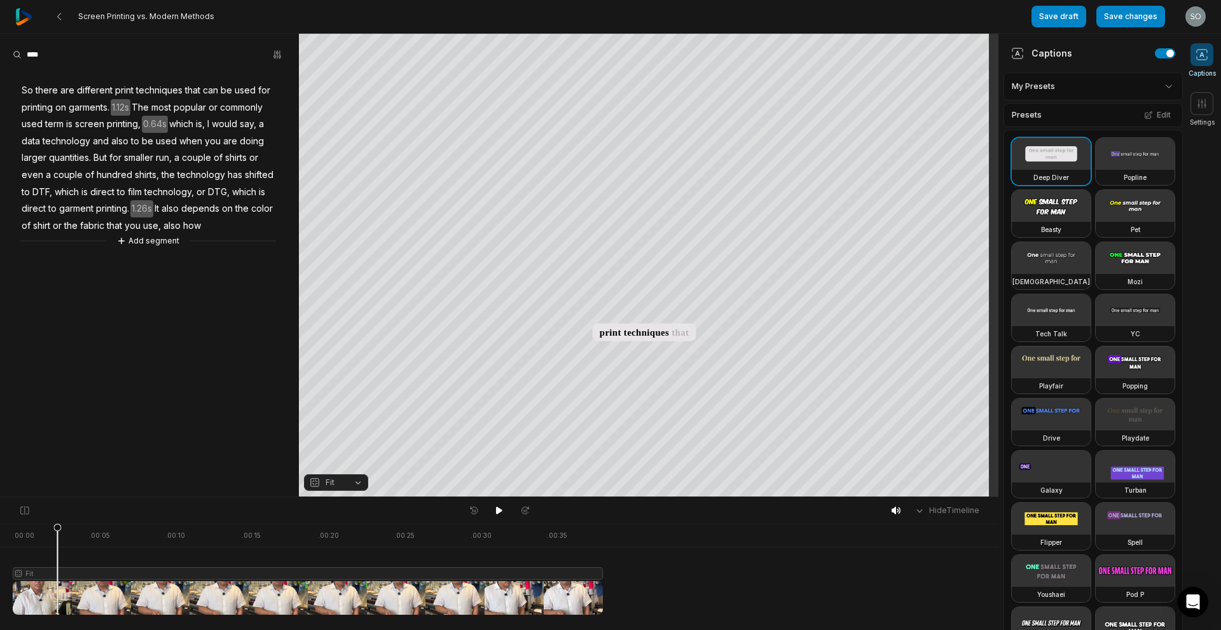
click at [48, 90] on span "there" at bounding box center [46, 90] width 25 height 17
click at [504, 511] on icon at bounding box center [499, 511] width 10 height 10
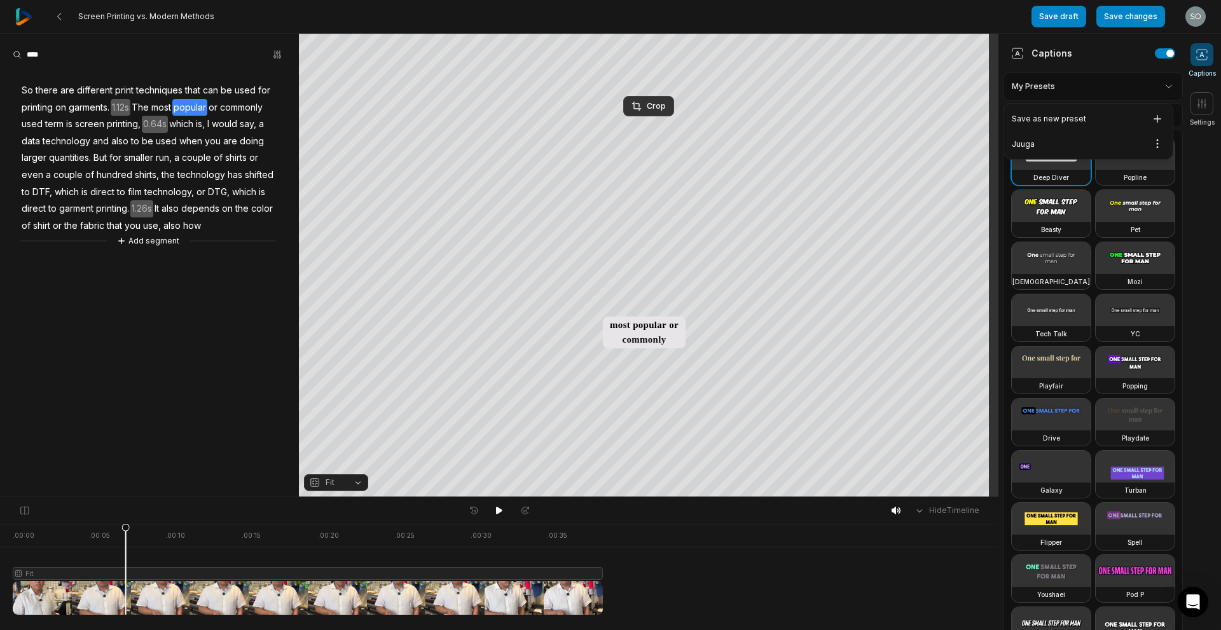
click at [1154, 85] on html "Screen Printing vs. Modern Methods Save draft Save changes Open user menu Capti…" at bounding box center [610, 315] width 1221 height 630
click at [1194, 106] on span at bounding box center [1201, 103] width 23 height 23
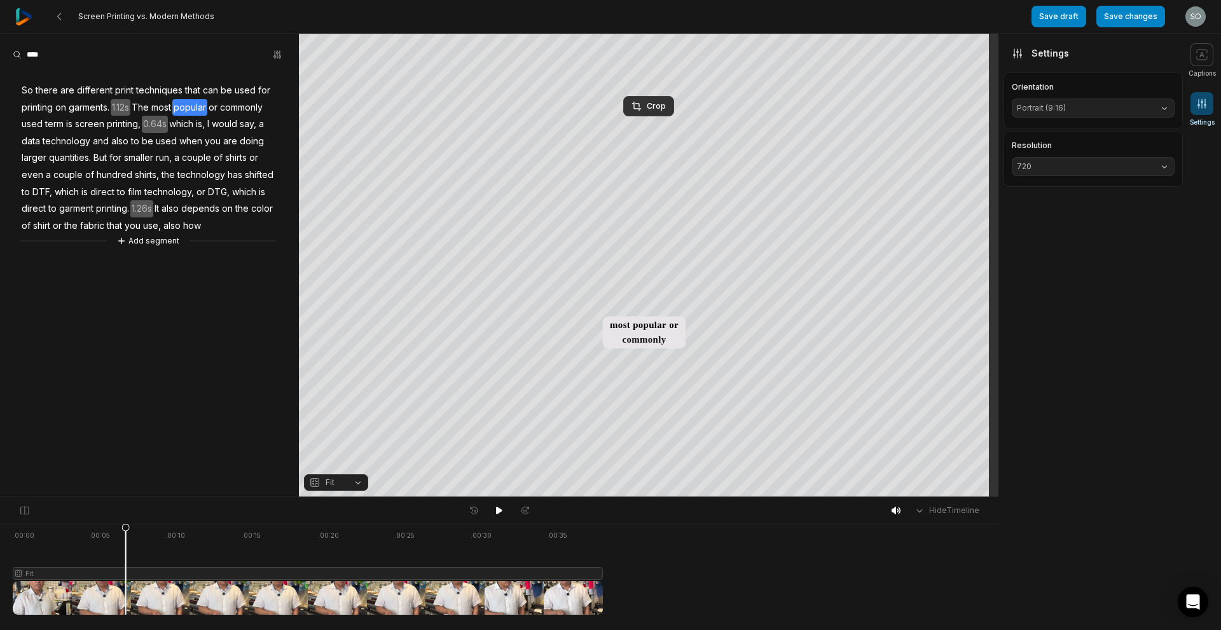
click at [1083, 111] on span "Portrait (9:16)" at bounding box center [1083, 107] width 132 height 11
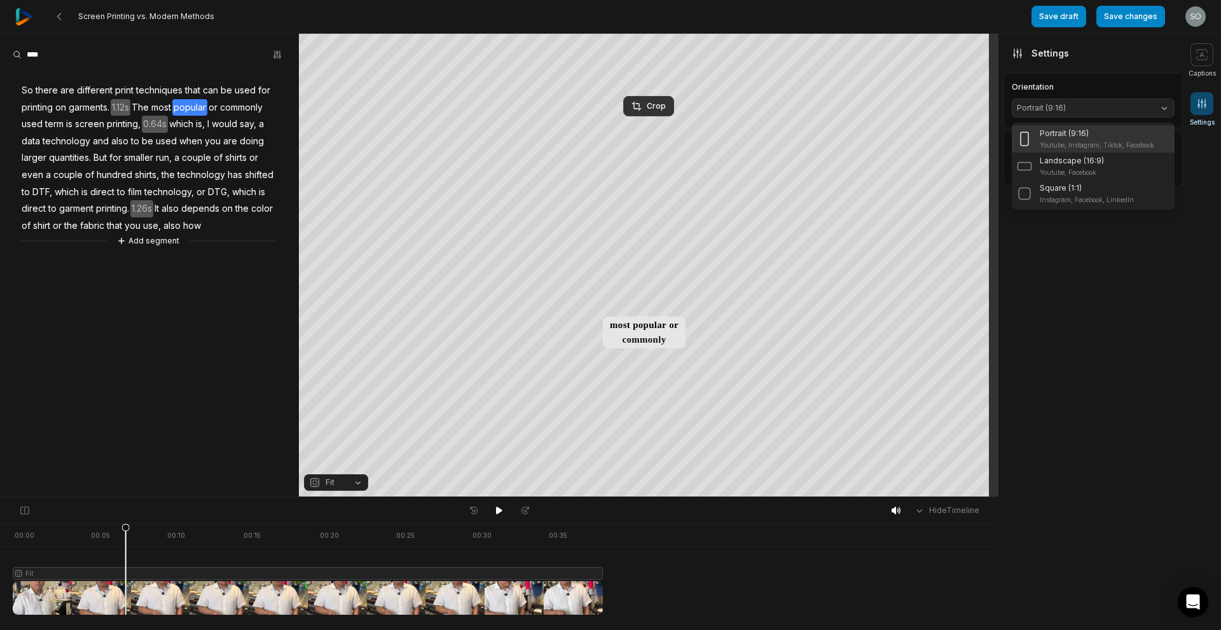
click at [1210, 100] on div "Screen Printing vs. Modern Methods Save draft Save changes Open user menu Capti…" at bounding box center [610, 248] width 1221 height 497
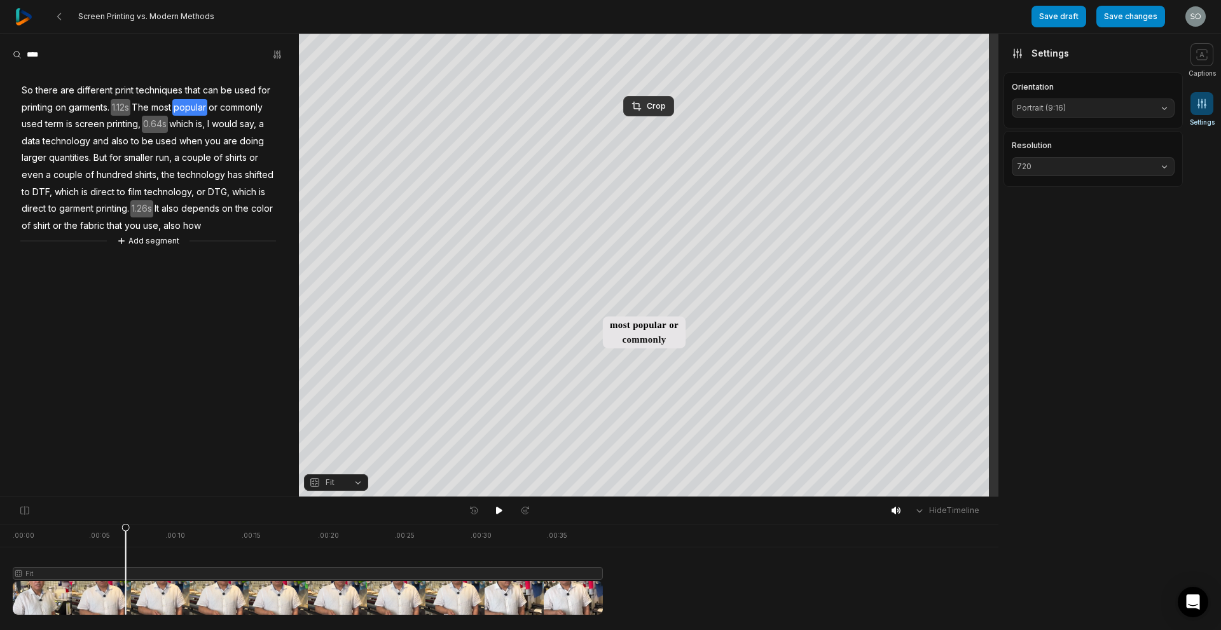
click at [1111, 169] on span "720" at bounding box center [1083, 166] width 132 height 11
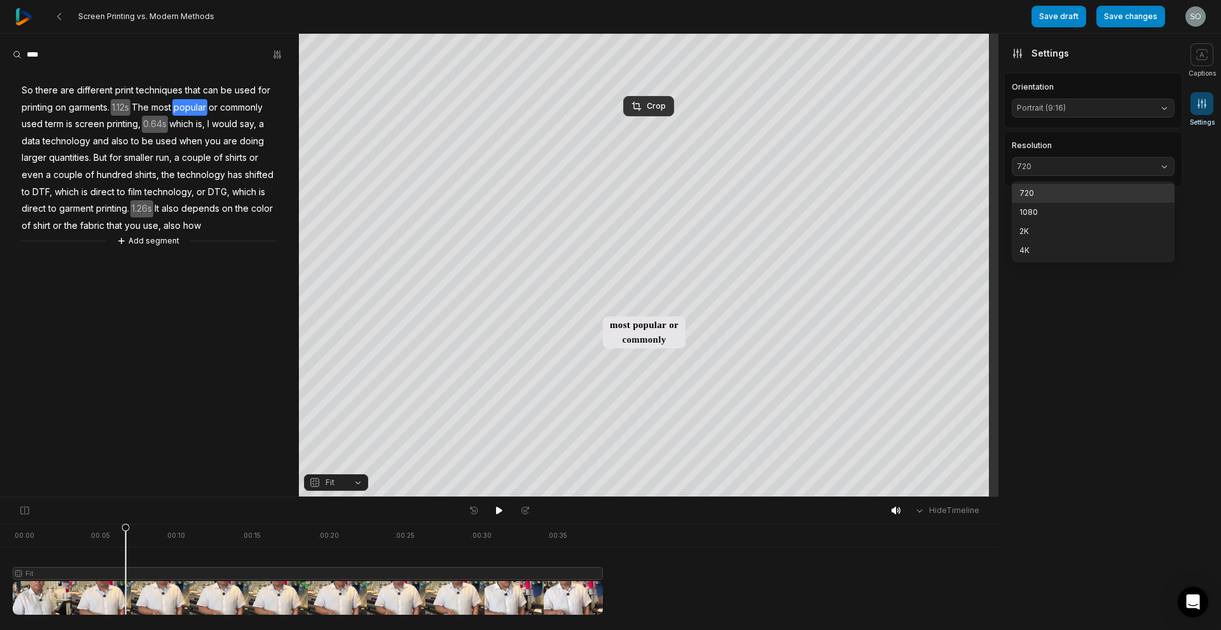
click at [1129, 428] on aside "Captions My Presets Presets Edit Deep Diver Popline Beasty Pet Zen Mozi Tech Ta…" at bounding box center [1090, 332] width 184 height 596
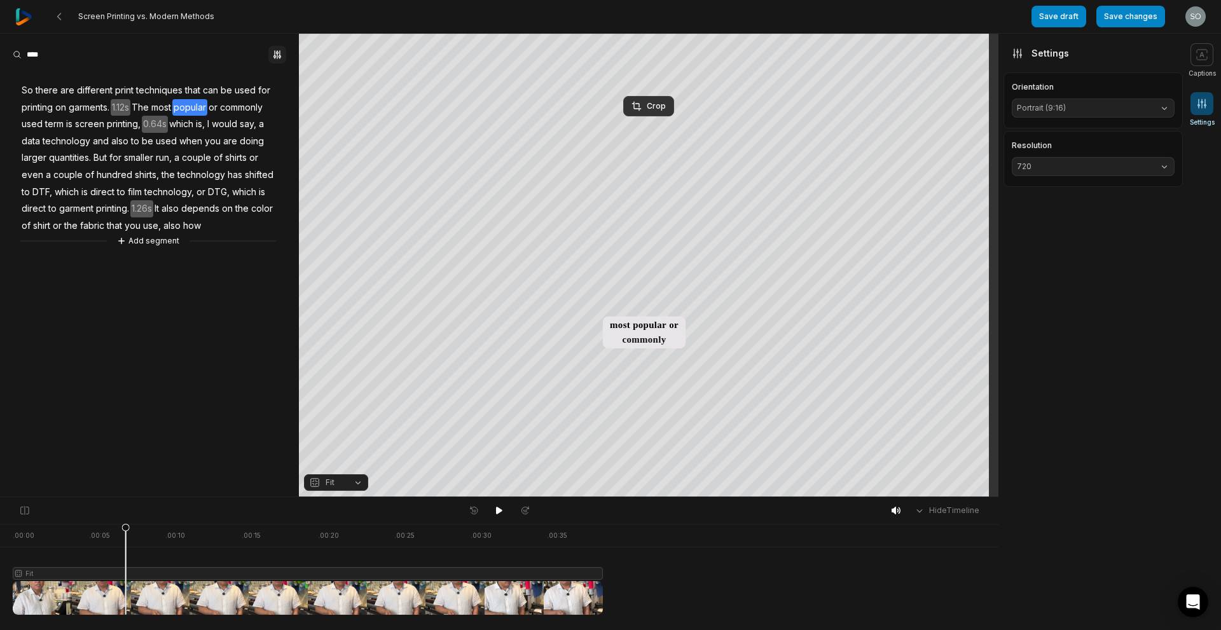
click at [281, 53] on icon "button" at bounding box center [277, 55] width 10 height 10
click at [190, 351] on aside "Find Find and... Correct Highlight Add emoji So there are different print techn…" at bounding box center [149, 265] width 299 height 463
click at [502, 510] on icon at bounding box center [499, 511] width 10 height 10
click at [61, 101] on span "on" at bounding box center [60, 107] width 13 height 17
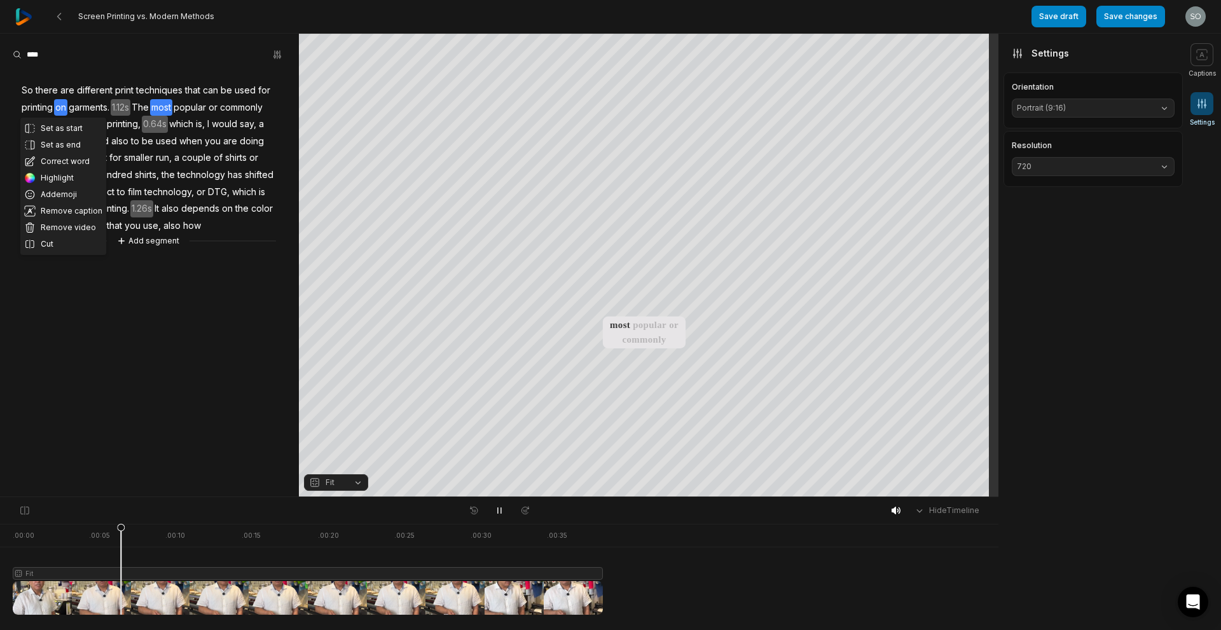
click at [132, 429] on aside "Set as start Set as end Correct word Highlight Add emoji Remove caption Remove …" at bounding box center [149, 265] width 299 height 463
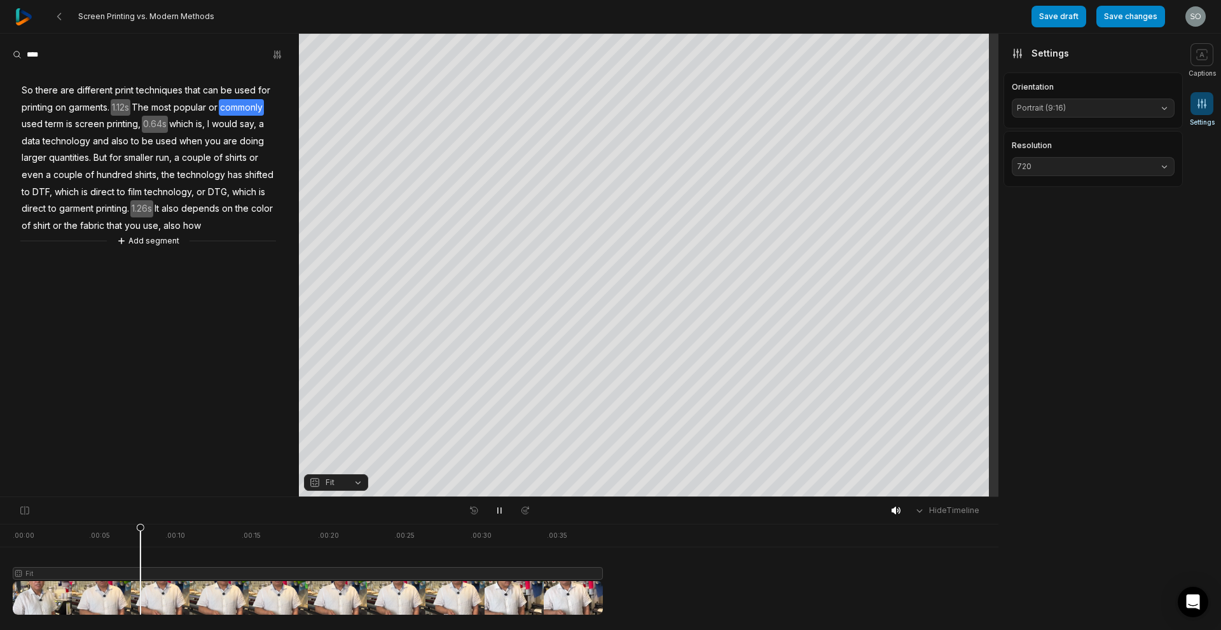
click at [126, 103] on span "1.12s" at bounding box center [121, 107] width 20 height 17
click at [134, 86] on button "Remove gap" at bounding box center [126, 88] width 80 height 19
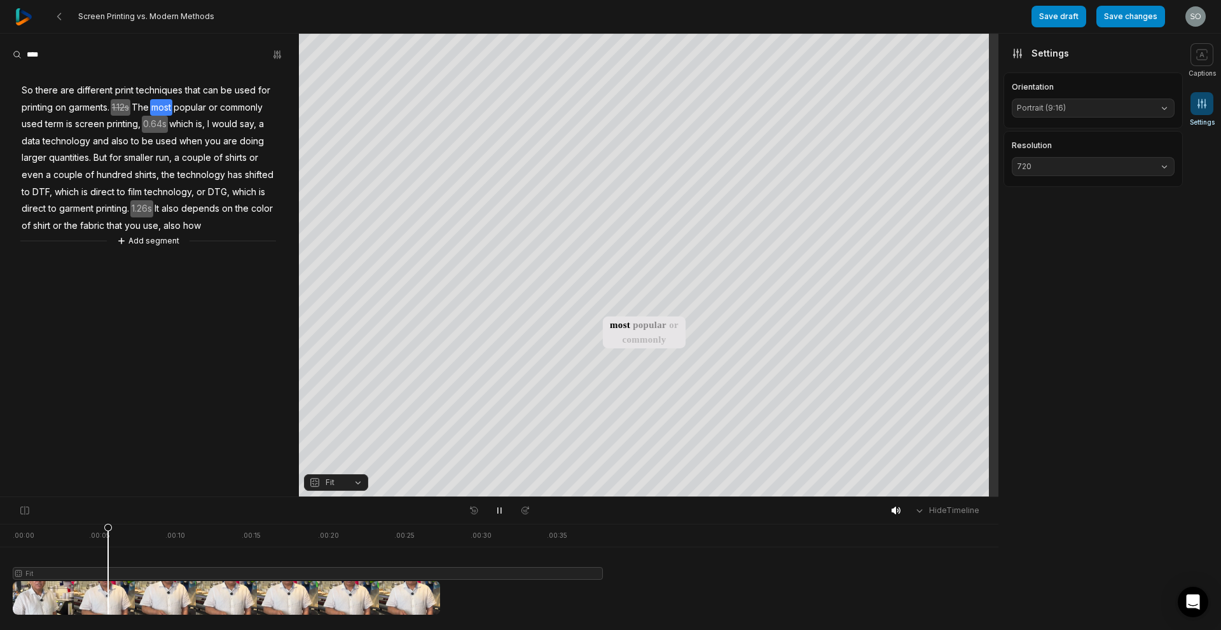
click at [85, 106] on span "garments." at bounding box center [88, 107] width 43 height 17
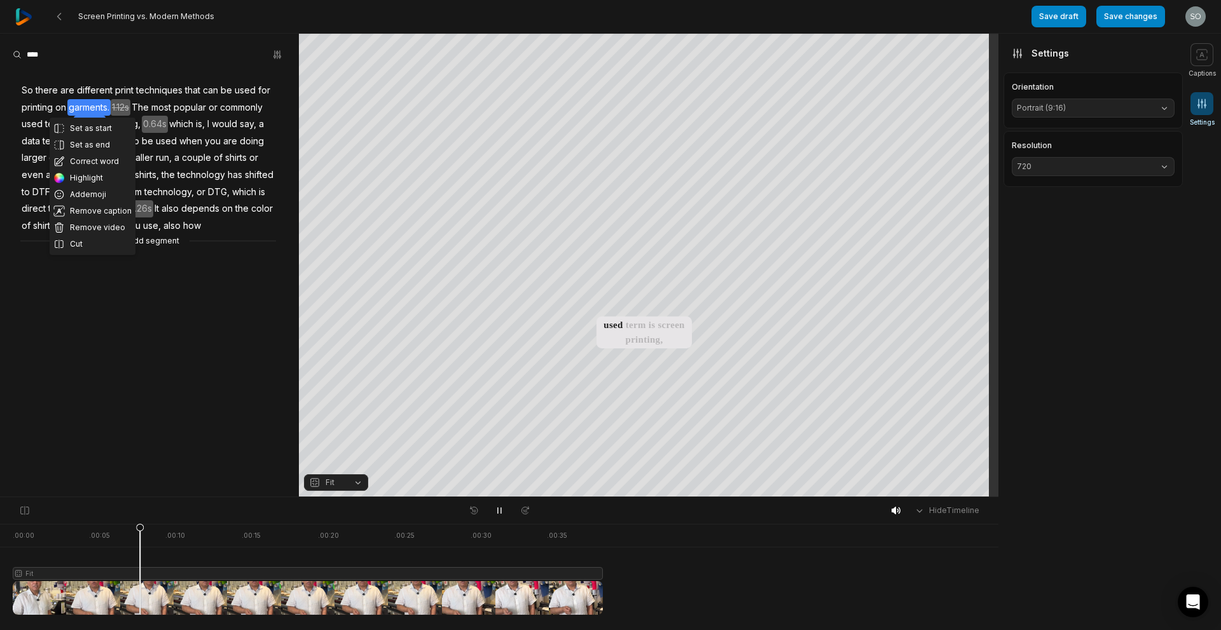
click at [167, 326] on aside "Set as start Set as end Correct word Highlight Add emoji Remove caption Remove …" at bounding box center [149, 265] width 299 height 463
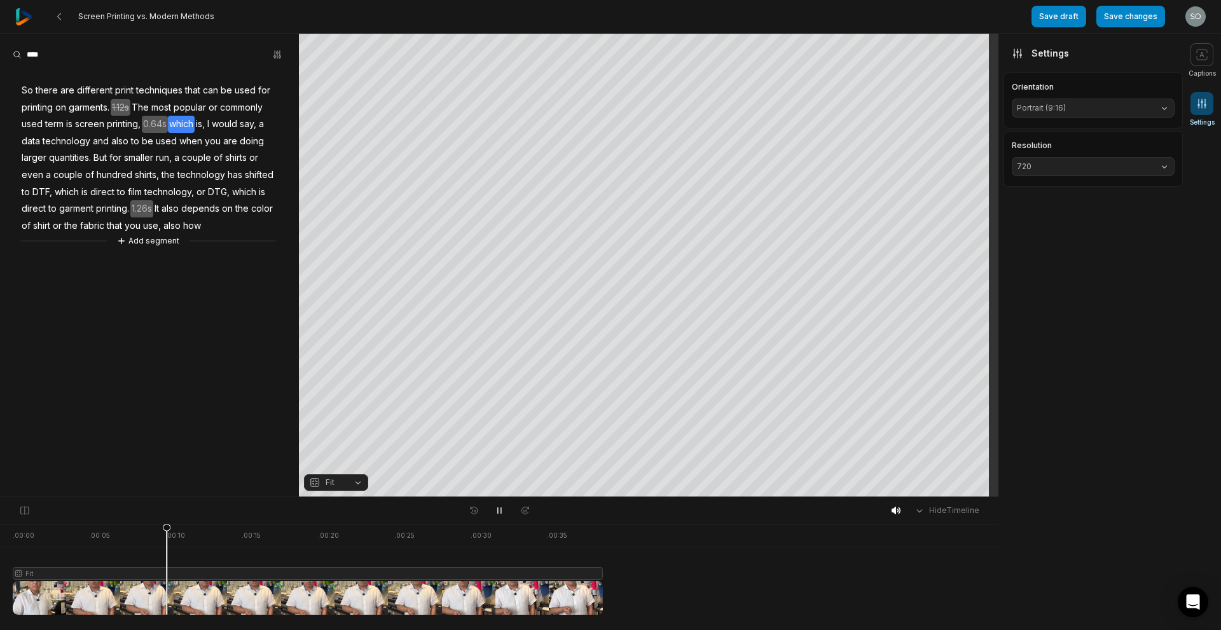
click at [157, 120] on span "0.64s" at bounding box center [155, 124] width 26 height 17
click at [161, 106] on button "Remove gap" at bounding box center [158, 104] width 80 height 19
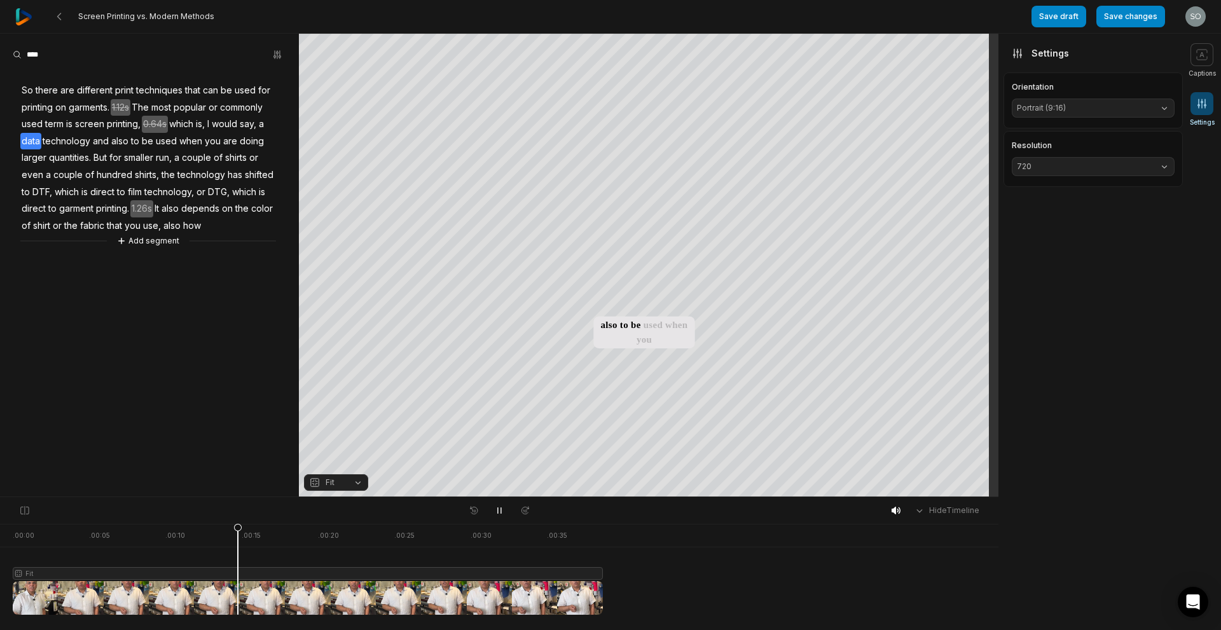
click at [31, 143] on span "data" at bounding box center [30, 141] width 21 height 17
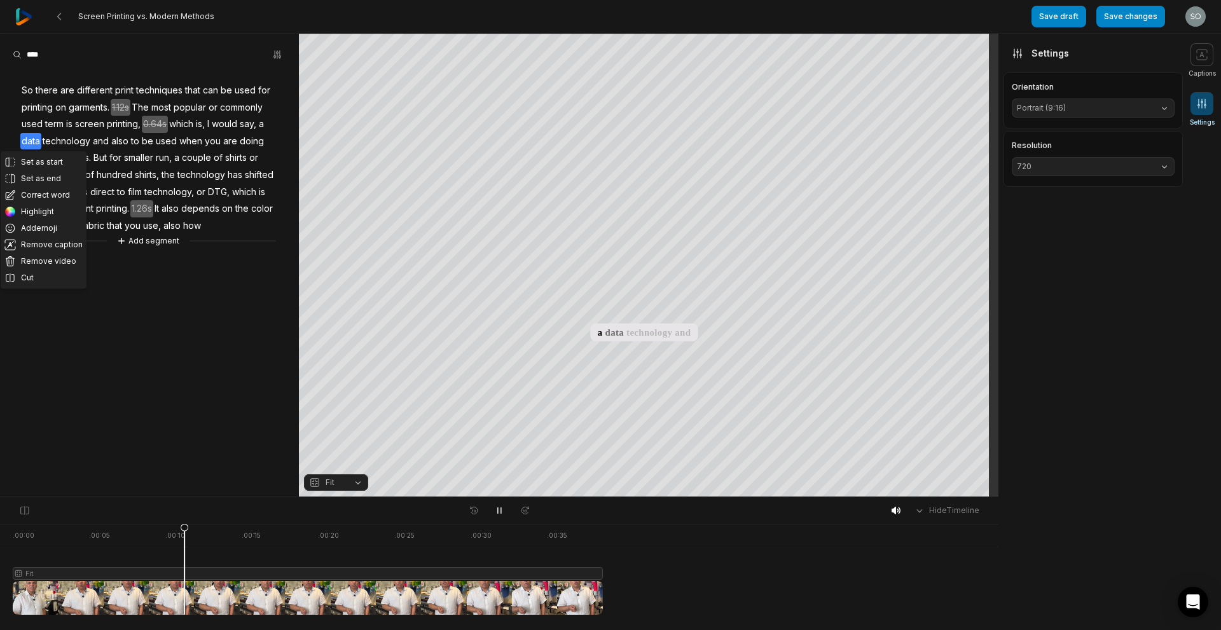
click at [31, 143] on span "data" at bounding box center [30, 141] width 21 height 17
click at [39, 198] on button "Correct word" at bounding box center [44, 195] width 86 height 17
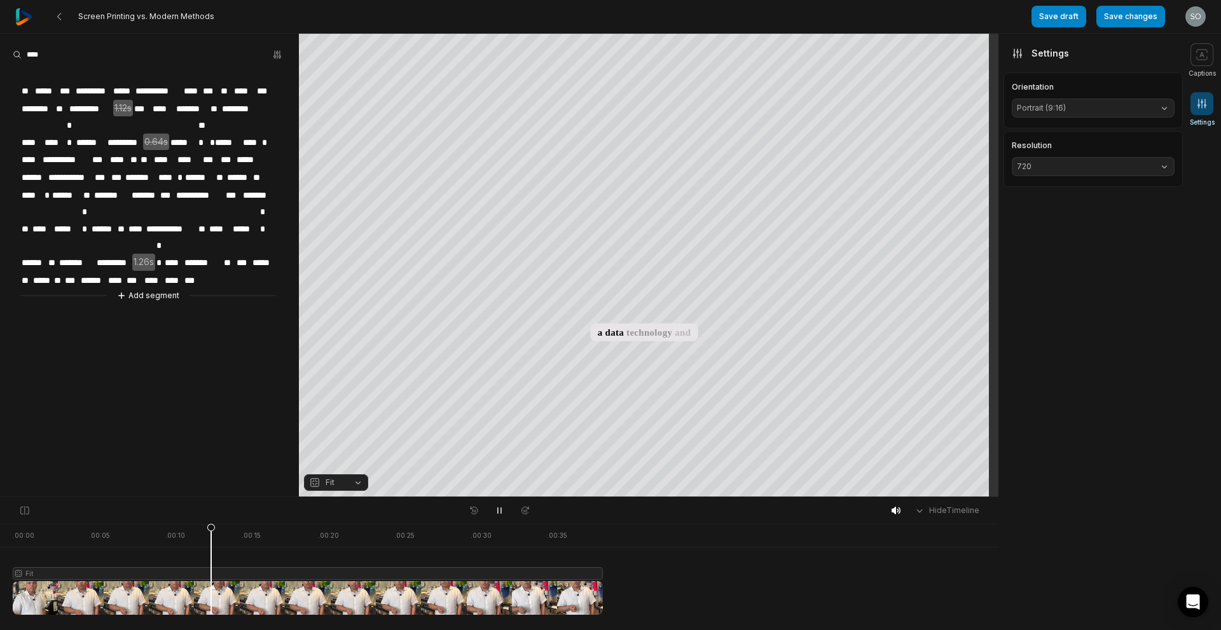
click at [33, 151] on span "****" at bounding box center [30, 159] width 21 height 17
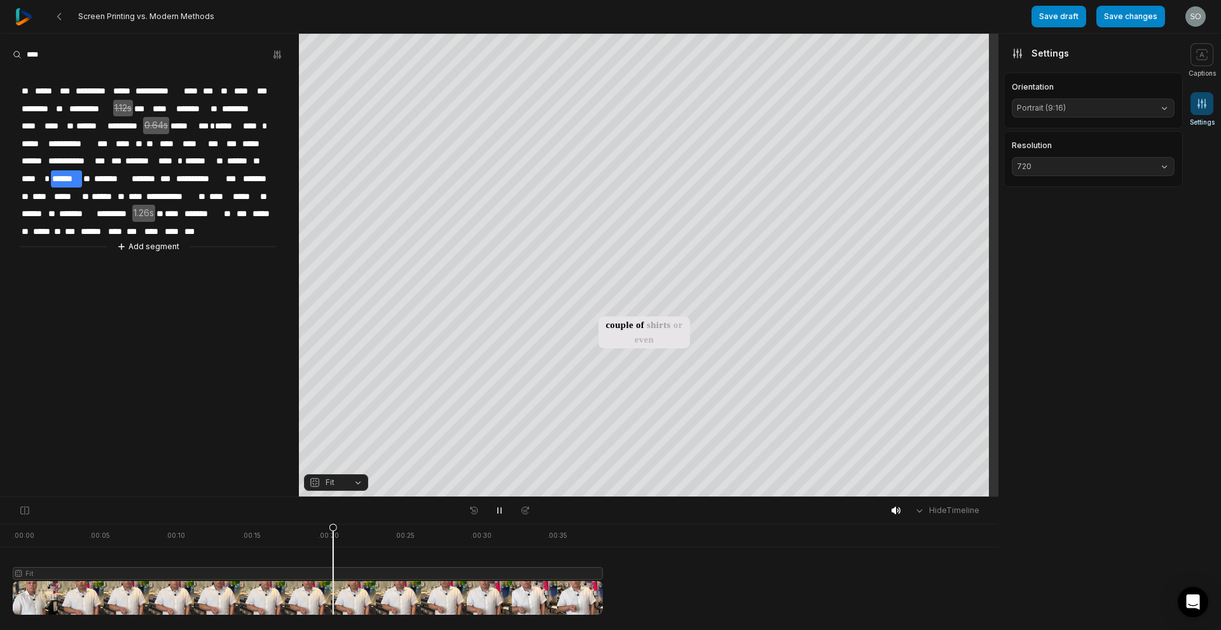
click at [182, 309] on aside "**********" at bounding box center [149, 265] width 299 height 463
click at [140, 205] on span "1.26s" at bounding box center [143, 213] width 23 height 17
click at [141, 190] on button "Remove gap" at bounding box center [146, 189] width 80 height 19
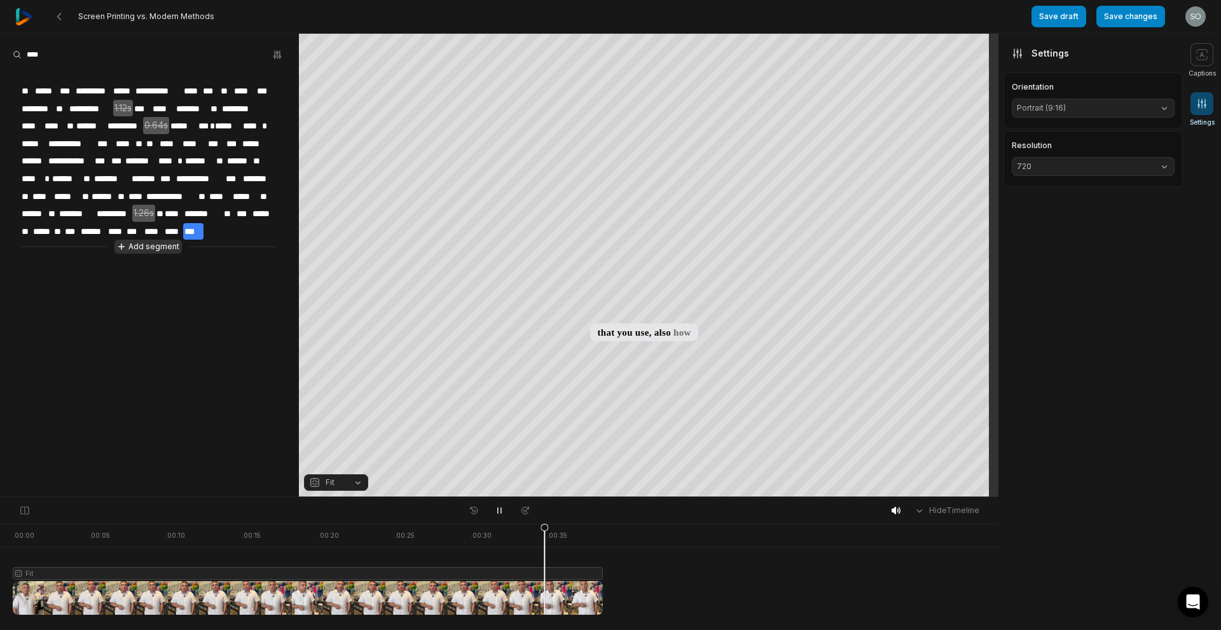
click at [162, 242] on button "Add segment" at bounding box center [147, 247] width 67 height 14
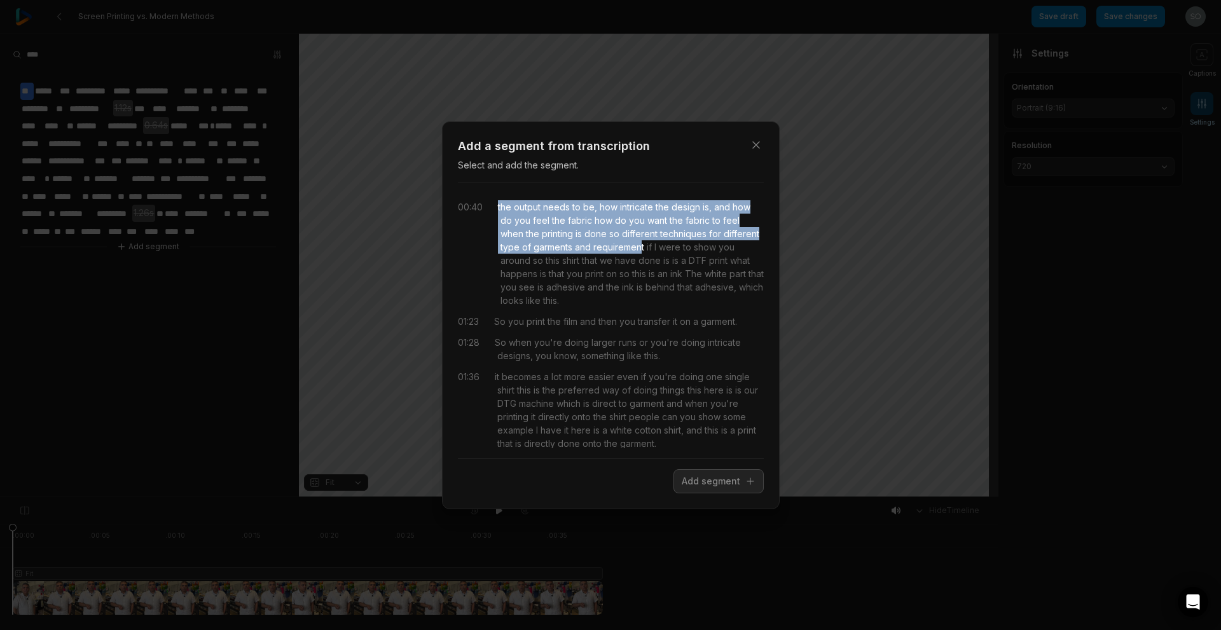
drag, startPoint x: 496, startPoint y: 207, endPoint x: 678, endPoint y: 249, distance: 186.6
click at [678, 249] on div "00:40 the output needs to be, how intricate the design is, and how do you feel …" at bounding box center [611, 253] width 306 height 107
click at [734, 480] on button "Add segment" at bounding box center [718, 481] width 90 height 24
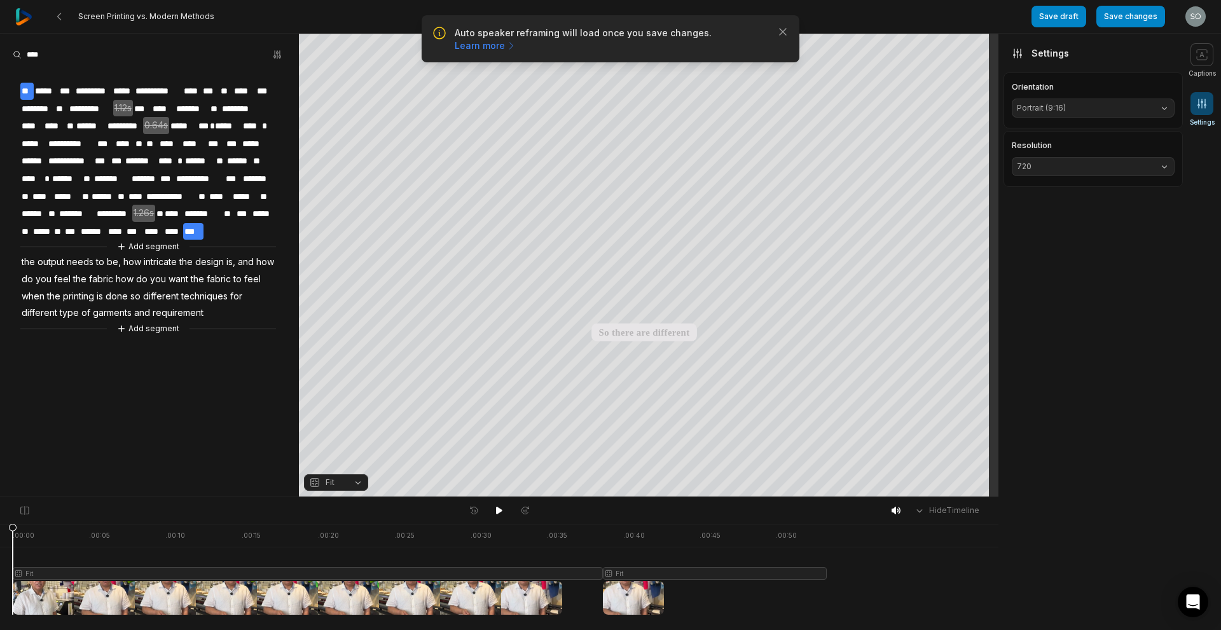
click at [203, 223] on span "***" at bounding box center [193, 231] width 20 height 17
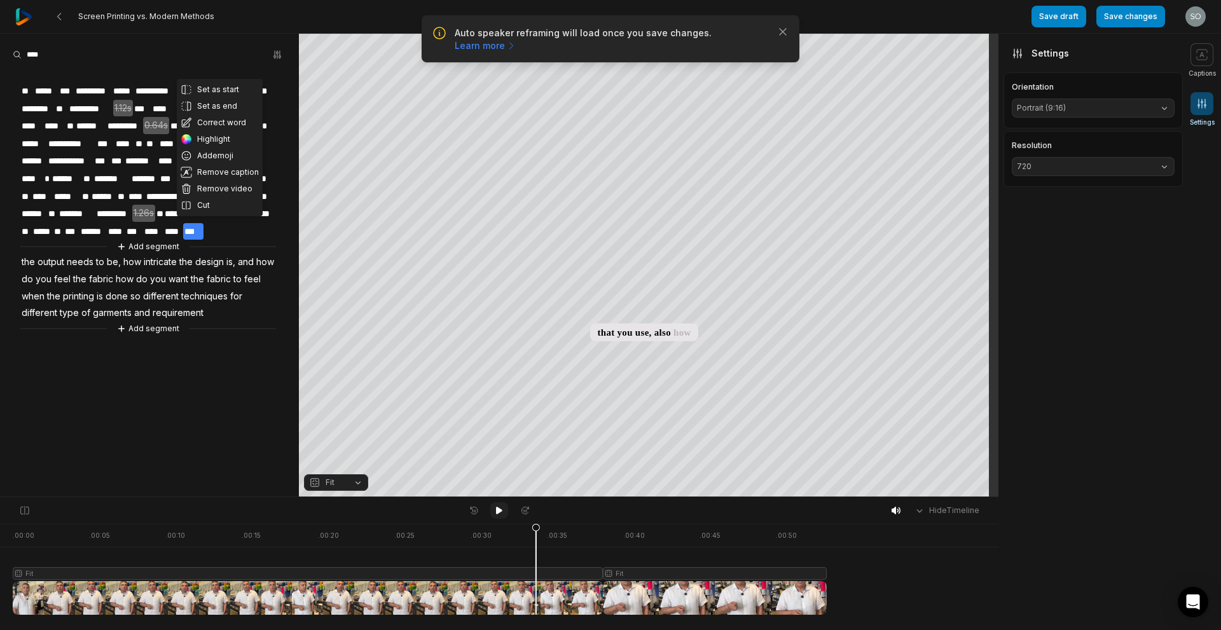
click at [498, 507] on icon at bounding box center [499, 511] width 6 height 8
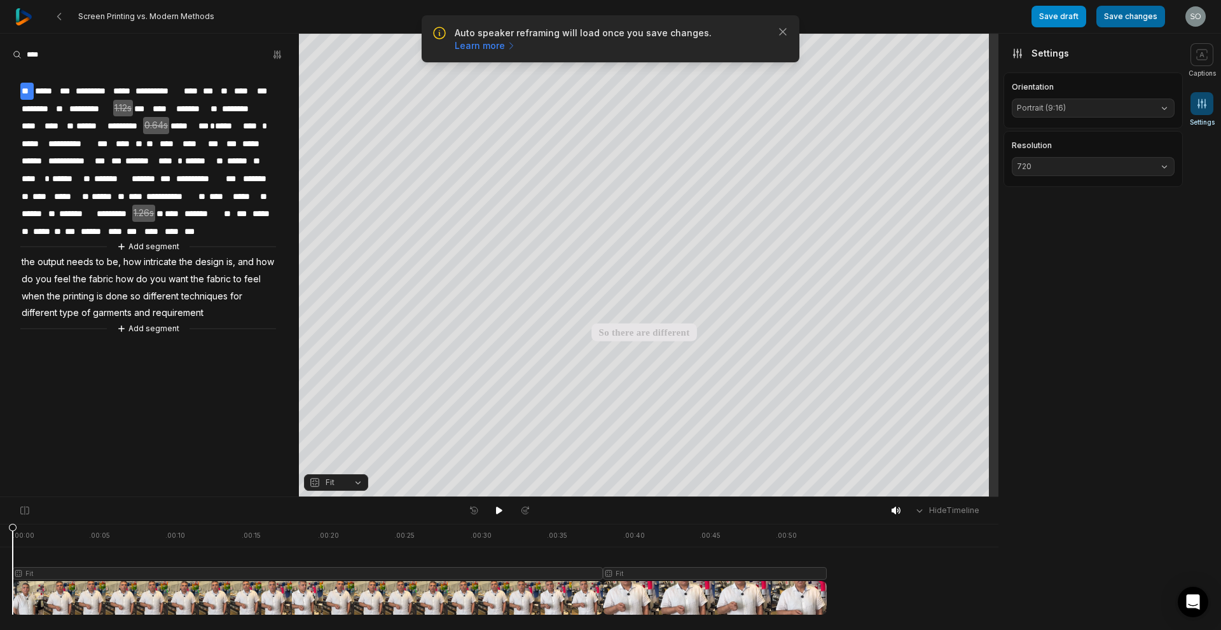
click at [1139, 18] on button "Save changes" at bounding box center [1130, 17] width 69 height 22
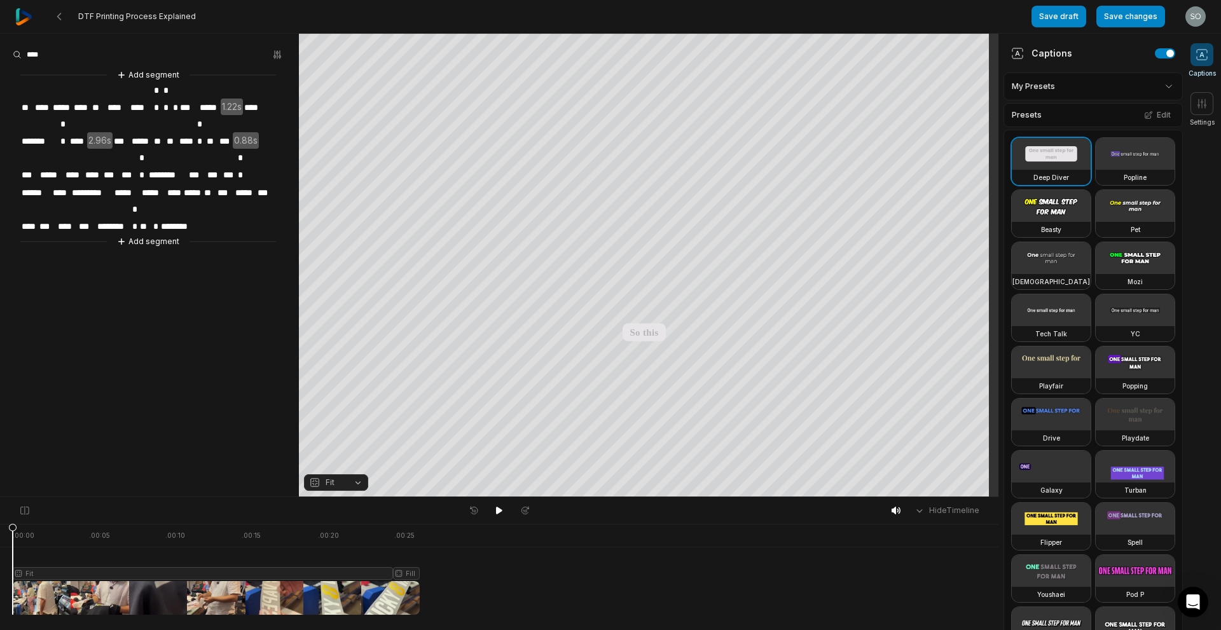
click at [24, 99] on span "**" at bounding box center [26, 107] width 13 height 17
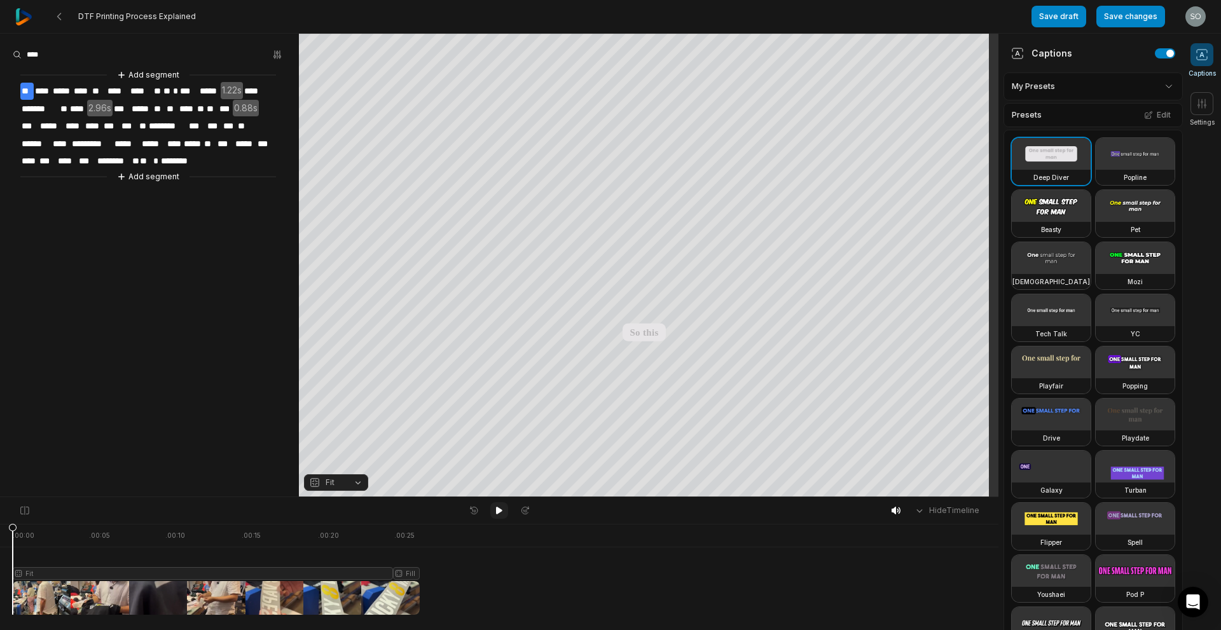
click at [495, 512] on icon at bounding box center [499, 511] width 10 height 10
click at [169, 177] on button "Add segment" at bounding box center [147, 177] width 67 height 14
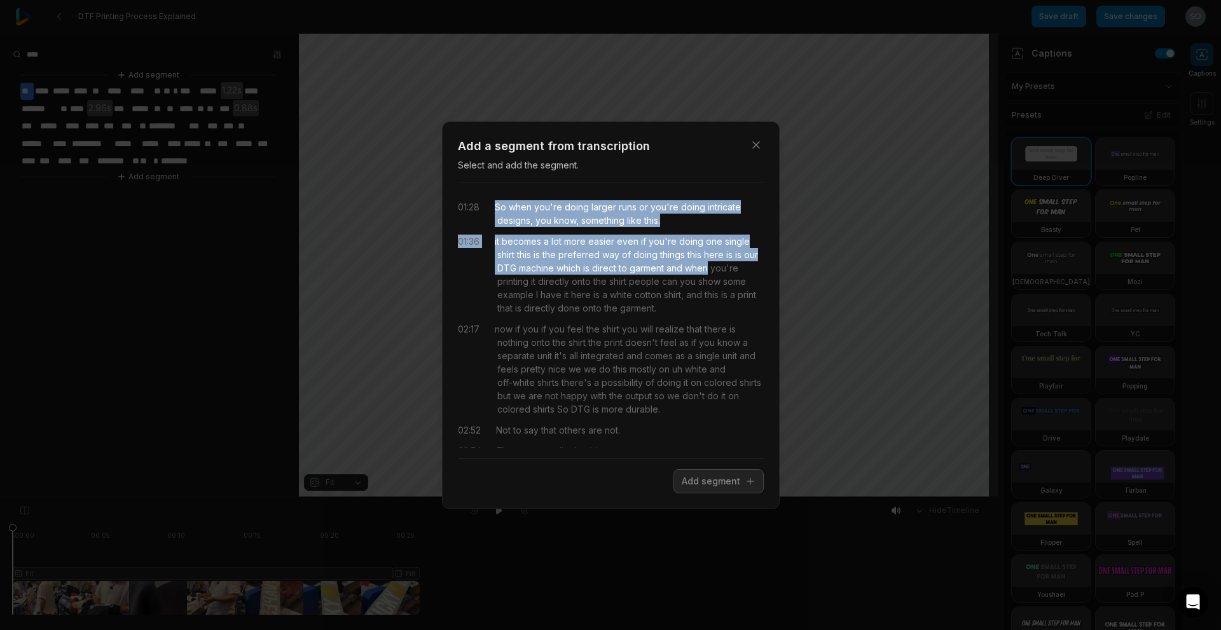
drag, startPoint x: 533, startPoint y: 208, endPoint x: 736, endPoint y: 263, distance: 210.2
click at [736, 263] on div "01:28 So when you're doing larger runs or you're doing intricate designs, you k…" at bounding box center [611, 321] width 306 height 256
click at [728, 481] on button "Add segment" at bounding box center [718, 481] width 90 height 24
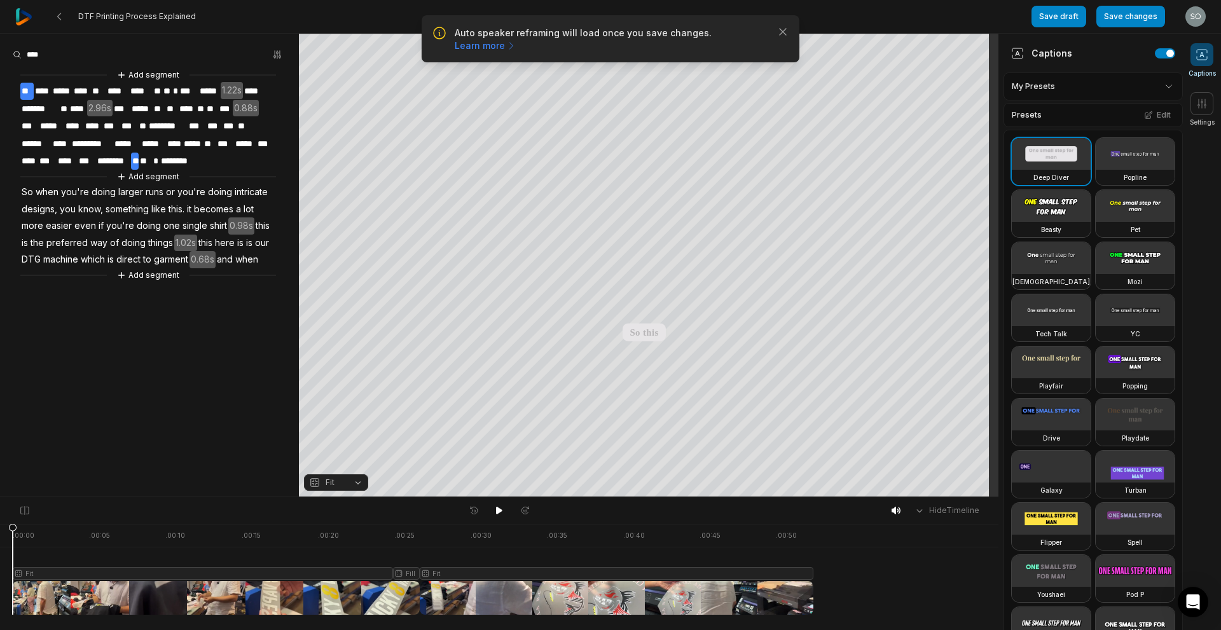
click at [137, 153] on span "**" at bounding box center [135, 161] width 8 height 17
click at [502, 511] on icon at bounding box center [499, 511] width 6 height 8
click at [235, 224] on span "0.98s" at bounding box center [241, 225] width 26 height 17
click at [237, 198] on button "Remove gap" at bounding box center [241, 203] width 80 height 19
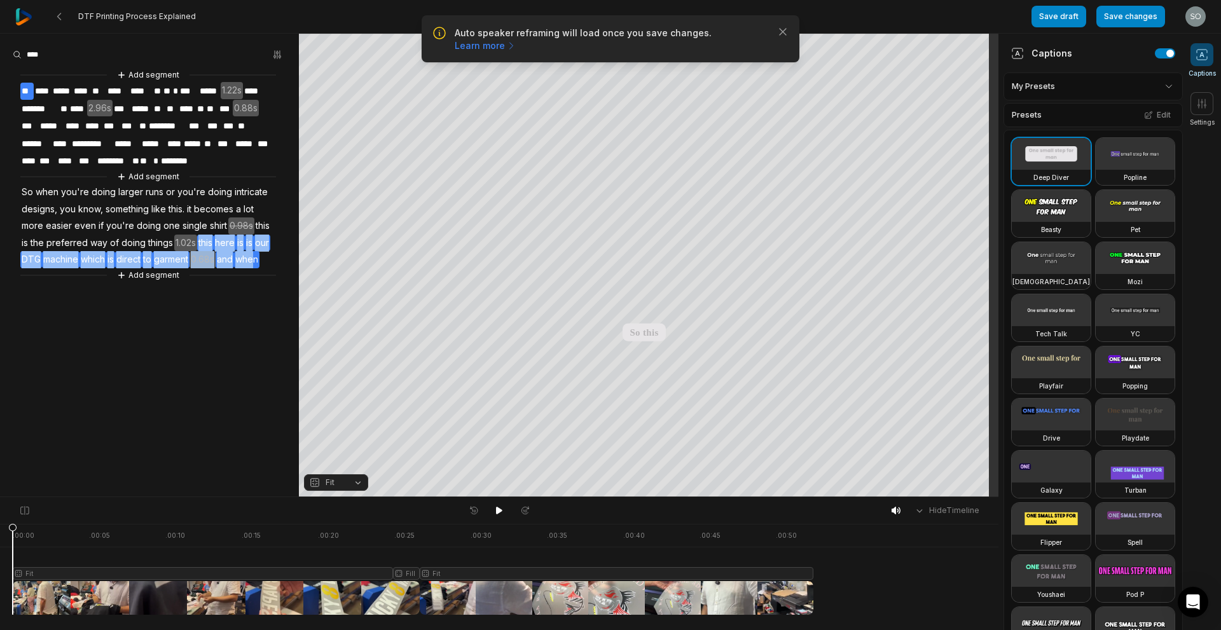
drag, startPoint x: 199, startPoint y: 238, endPoint x: 257, endPoint y: 256, distance: 60.4
click at [257, 256] on div "Add segment ** **** ***** **** ** **** **** ** ** * *** ***** 1.22s **** ******…" at bounding box center [149, 175] width 299 height 214
click at [231, 231] on button "Remove video" at bounding box center [251, 236] width 86 height 17
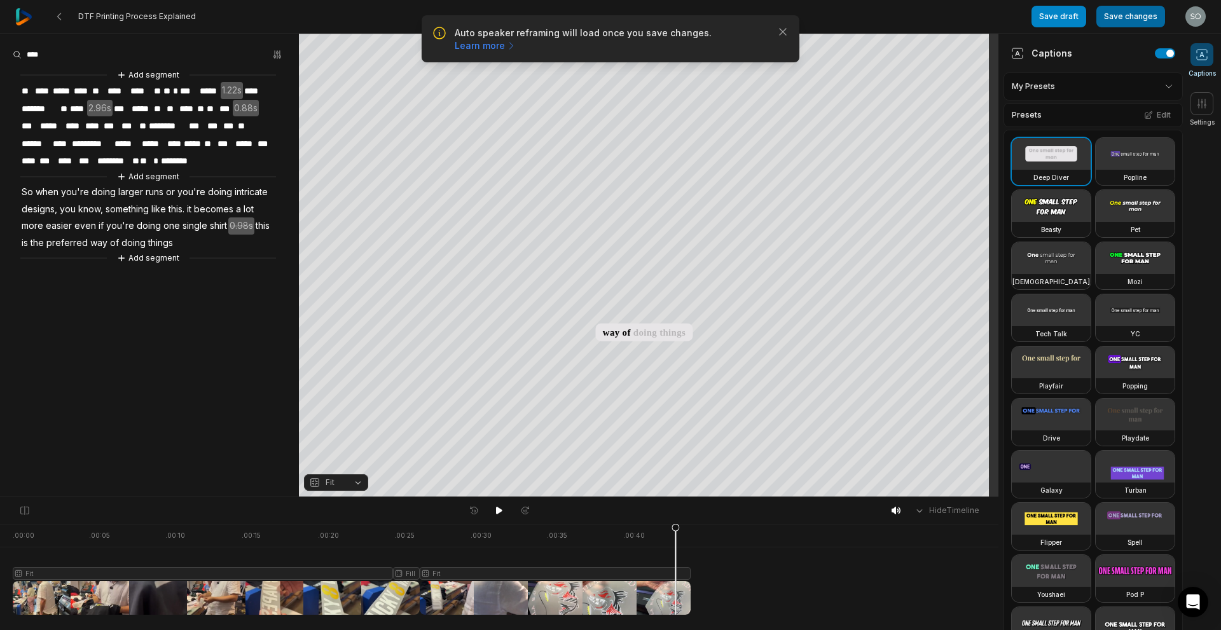
click at [1122, 15] on button "Save changes" at bounding box center [1130, 17] width 69 height 22
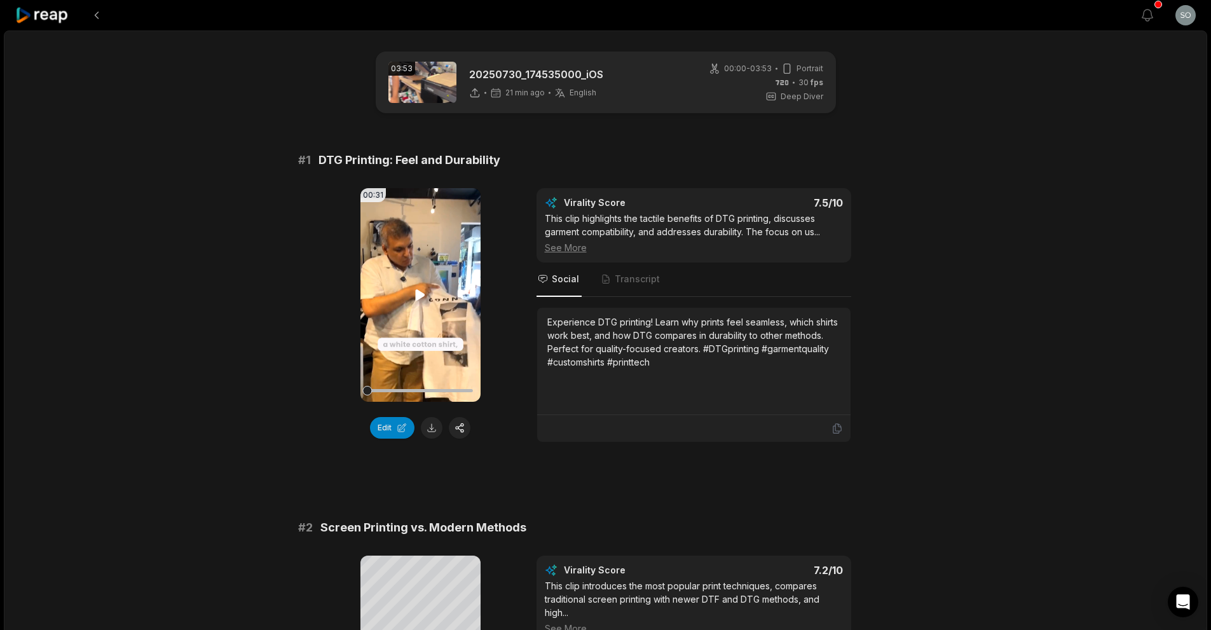
click at [421, 294] on icon at bounding box center [421, 294] width 10 height 11
click at [406, 432] on button "Edit" at bounding box center [392, 428] width 45 height 22
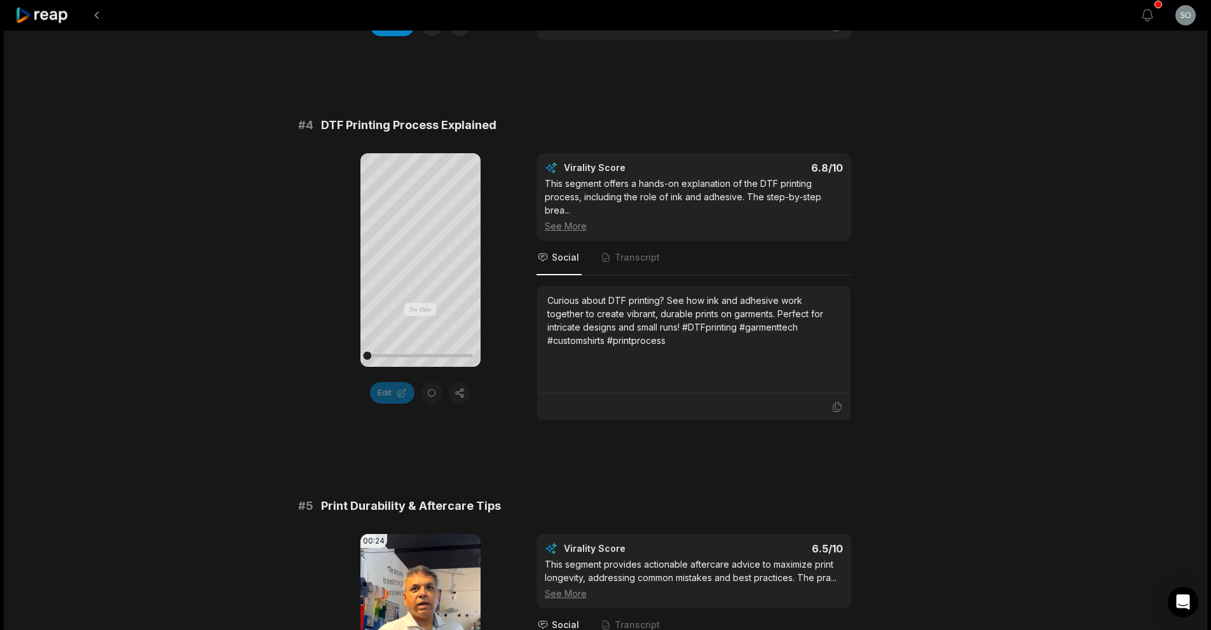
scroll to position [1150, 0]
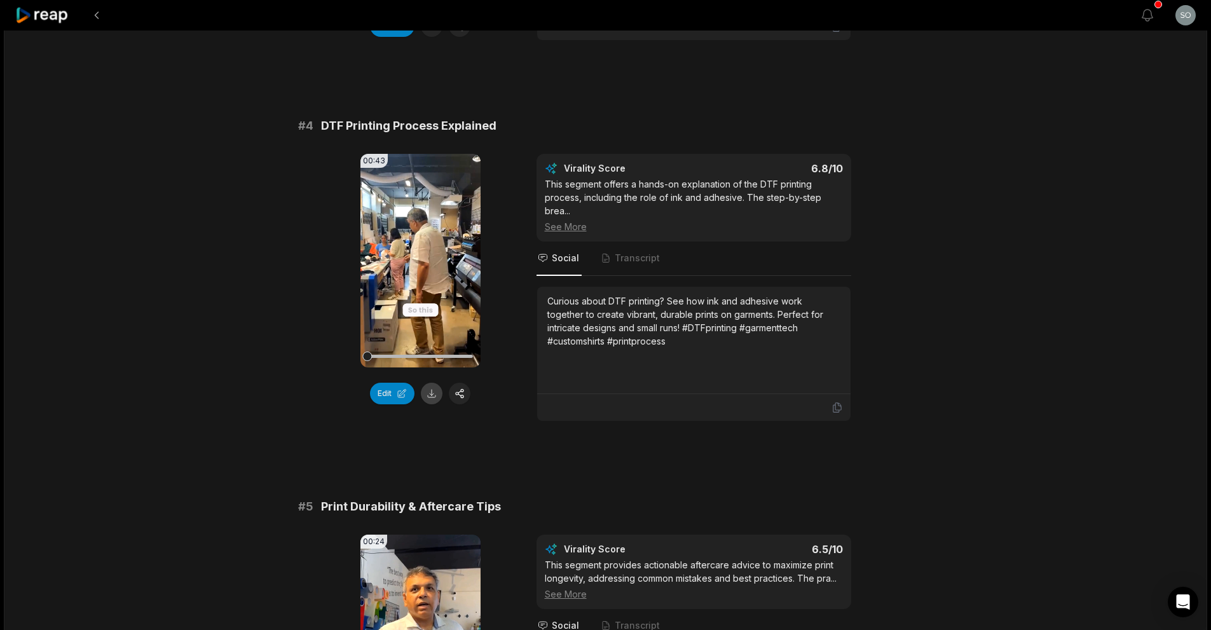
click at [427, 393] on button at bounding box center [432, 394] width 22 height 22
click at [417, 262] on icon at bounding box center [421, 260] width 10 height 11
click at [598, 322] on div "Curious about DTF printing? See how ink and adhesive work together to create vi…" at bounding box center [693, 320] width 293 height 53
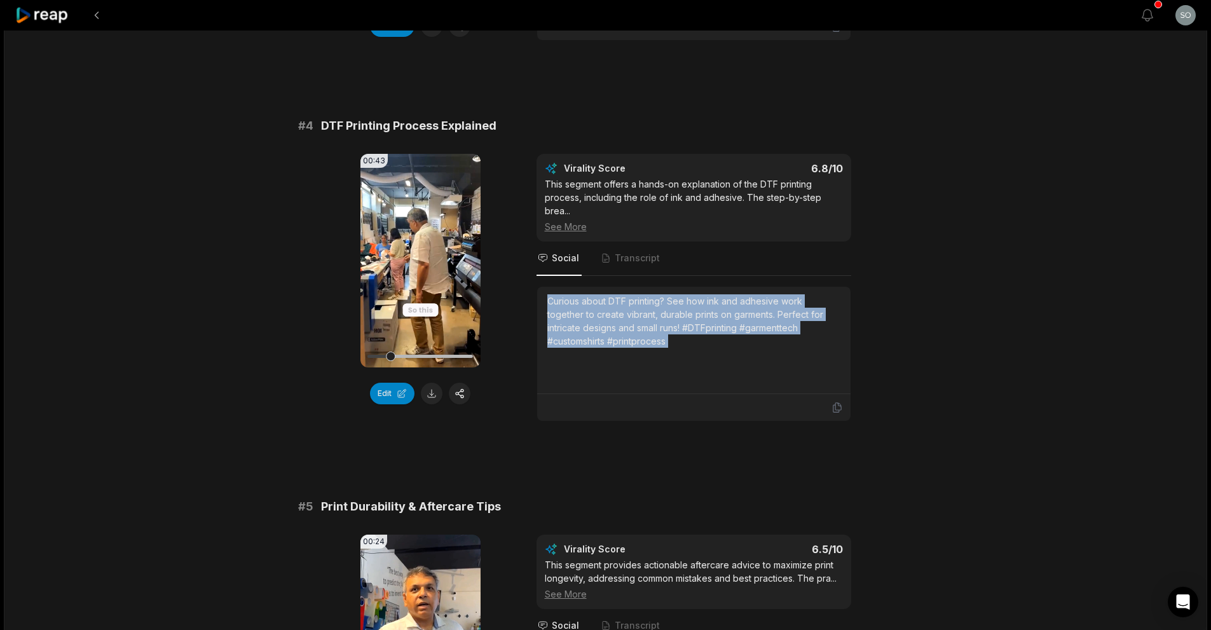
click at [598, 322] on div "Curious about DTF printing? See how ink and adhesive work together to create vi…" at bounding box center [693, 320] width 293 height 53
copy div "Curious about DTF printing? See how ink and adhesive work together to create vi…"
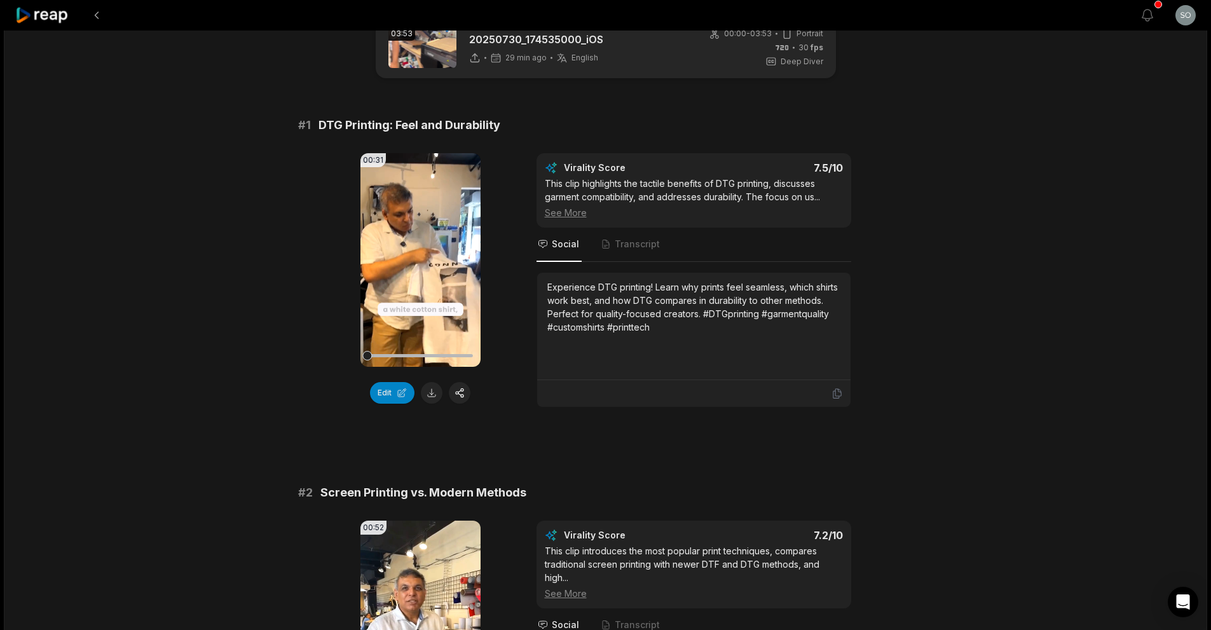
scroll to position [6, 0]
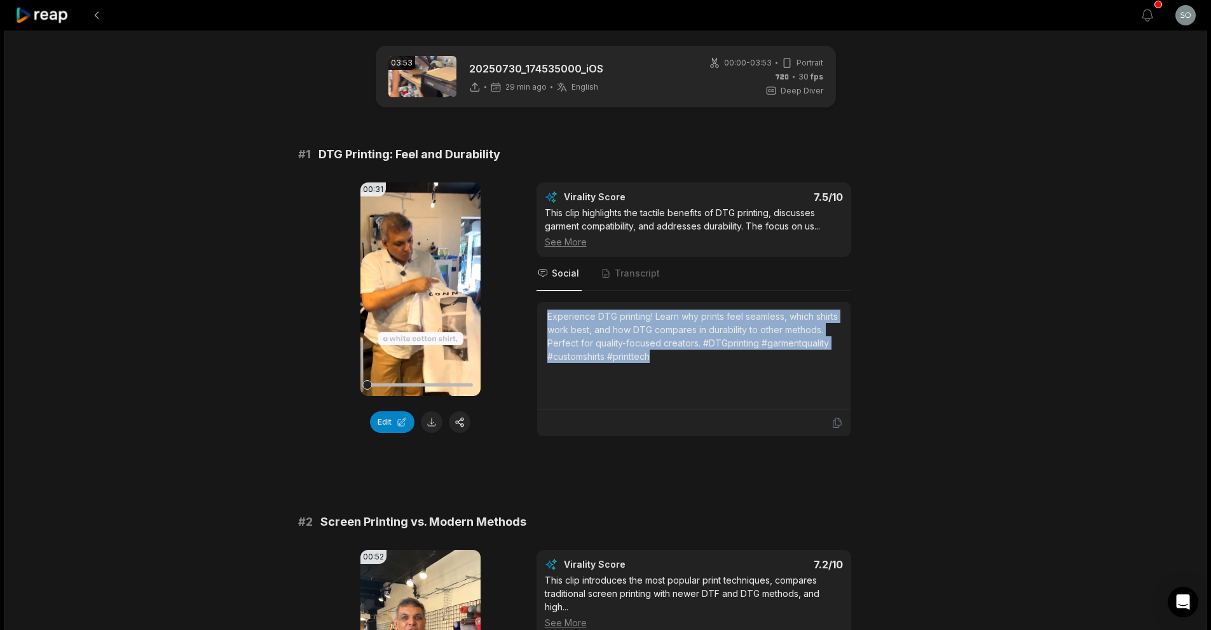
drag, startPoint x: 787, startPoint y: 361, endPoint x: 521, endPoint y: 319, distance: 269.8
click at [521, 319] on div "00:31 Your browser does not support mp4 format. Edit Virality Score 7.5 /10 Thi…" at bounding box center [606, 309] width 616 height 254
copy div "Experience DTG printing! Learn why prints feel seamless, which shirts work best…"
